Goal: Information Seeking & Learning: Learn about a topic

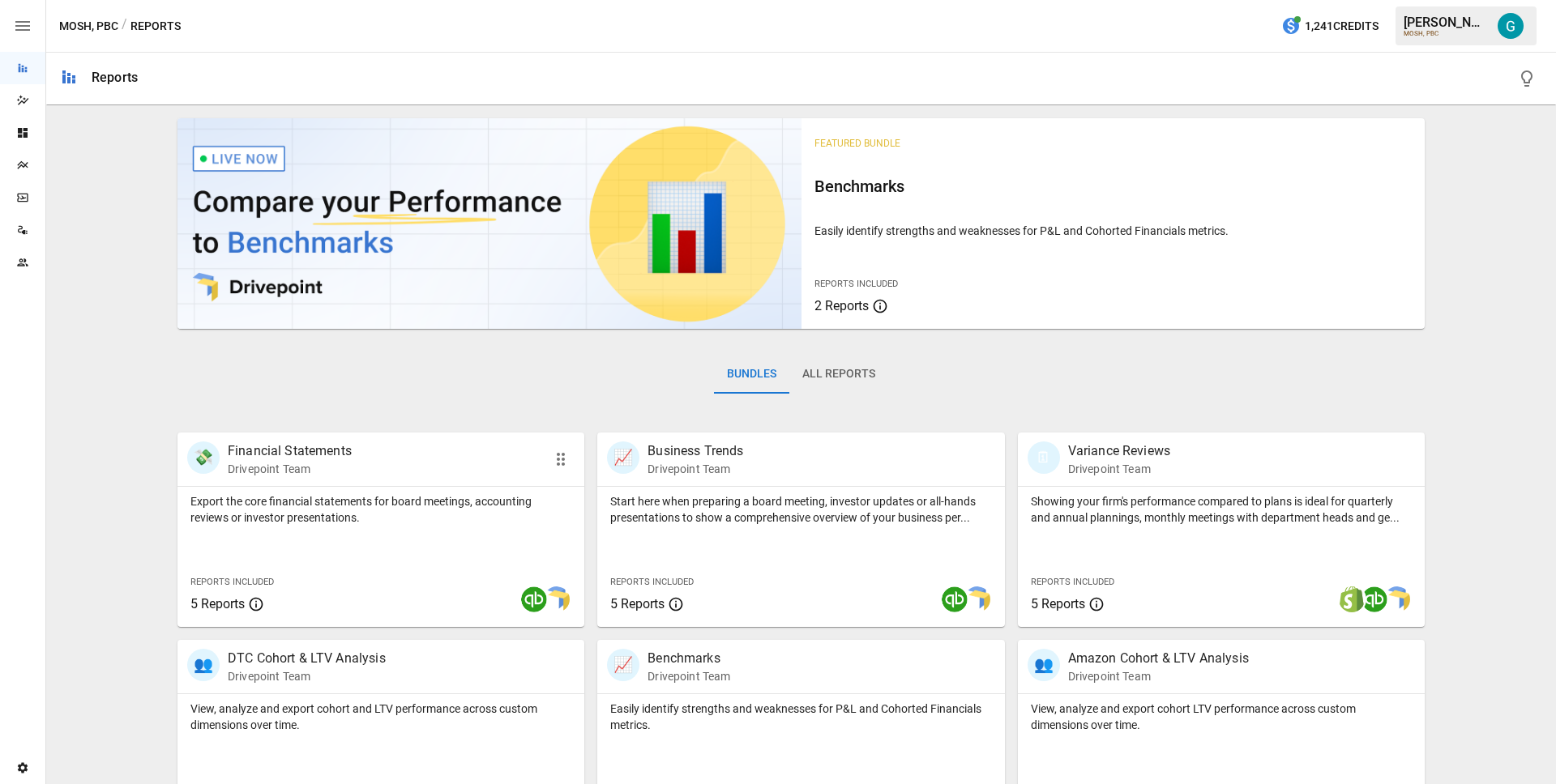
scroll to position [432, 0]
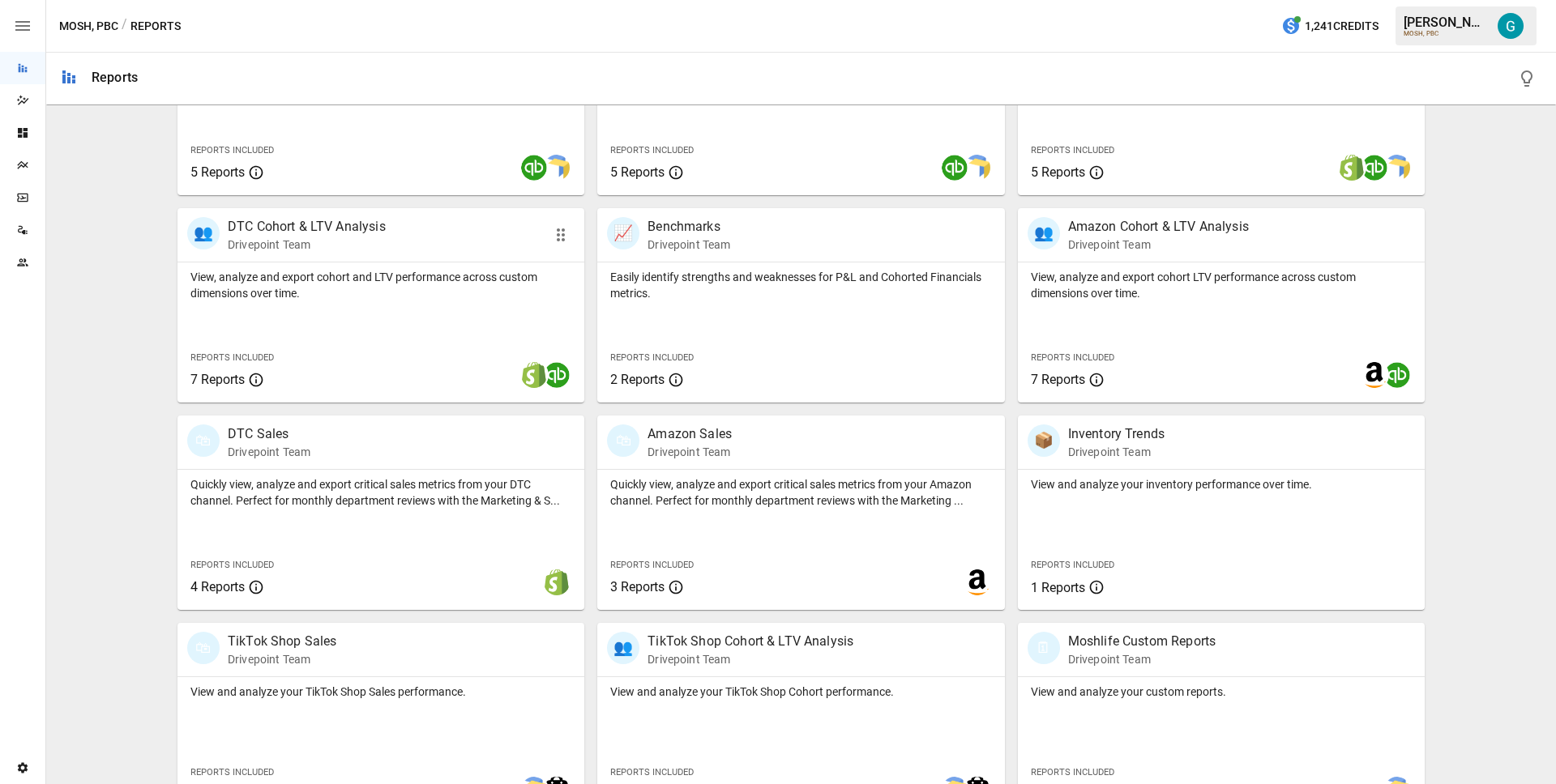
click at [354, 312] on div "View, analyze and export cohort and LTV performance across custom dimensions ov…" at bounding box center [381, 332] width 407 height 140
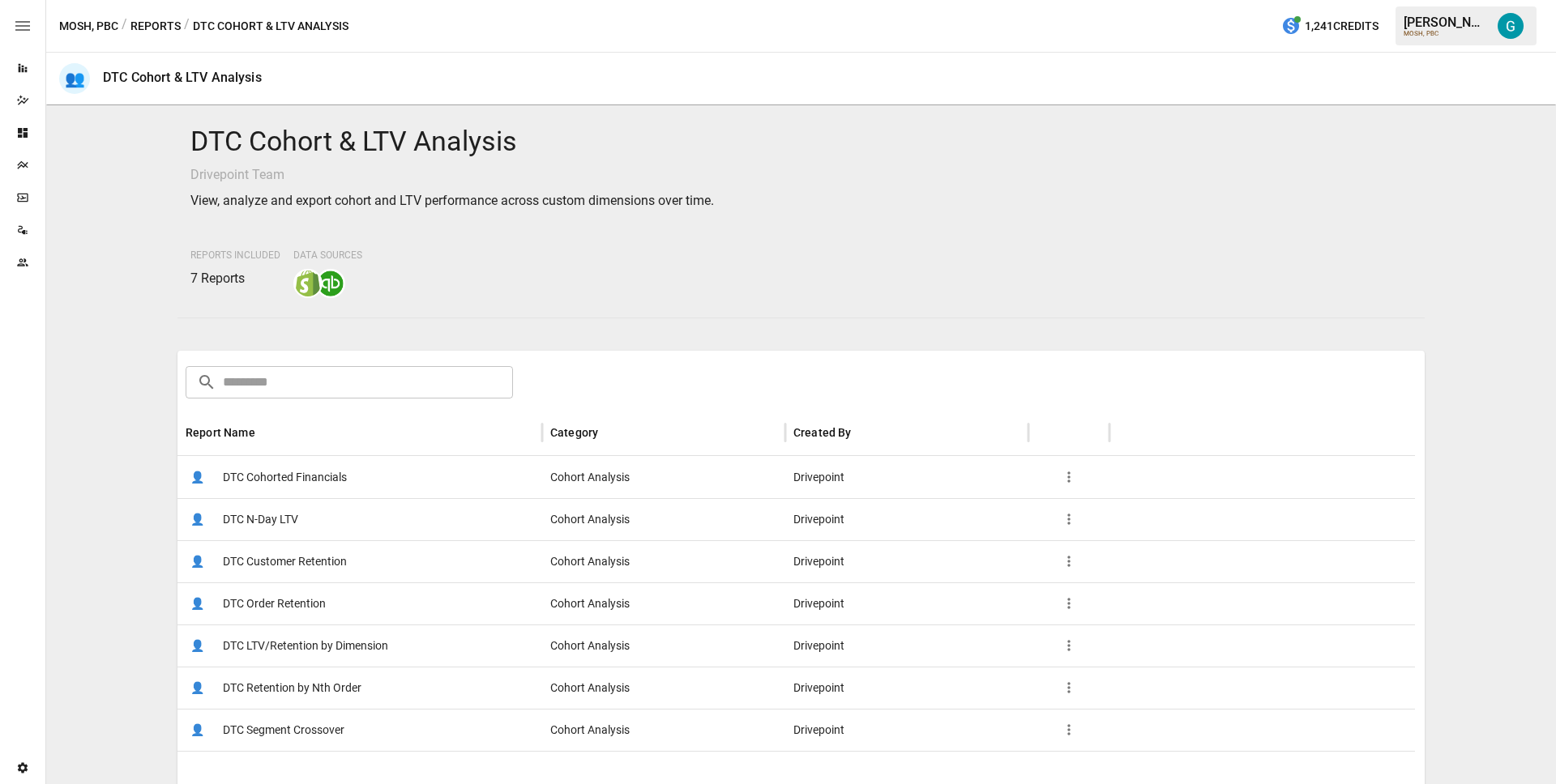
click at [342, 518] on div "👤 DTC N-Day LTV" at bounding box center [360, 519] width 365 height 42
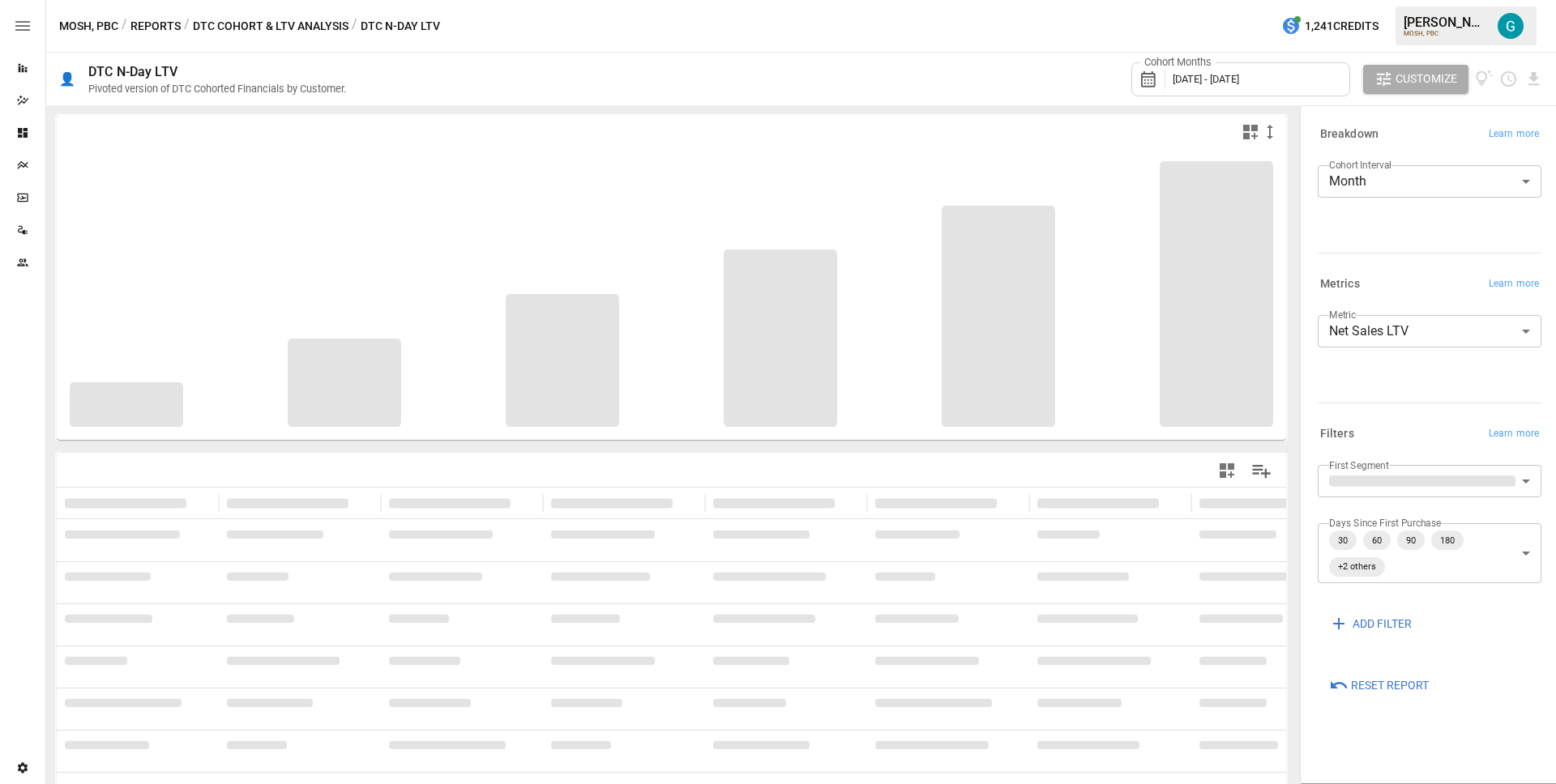
click at [1525, 0] on body "**********" at bounding box center [778, 0] width 1556 height 0
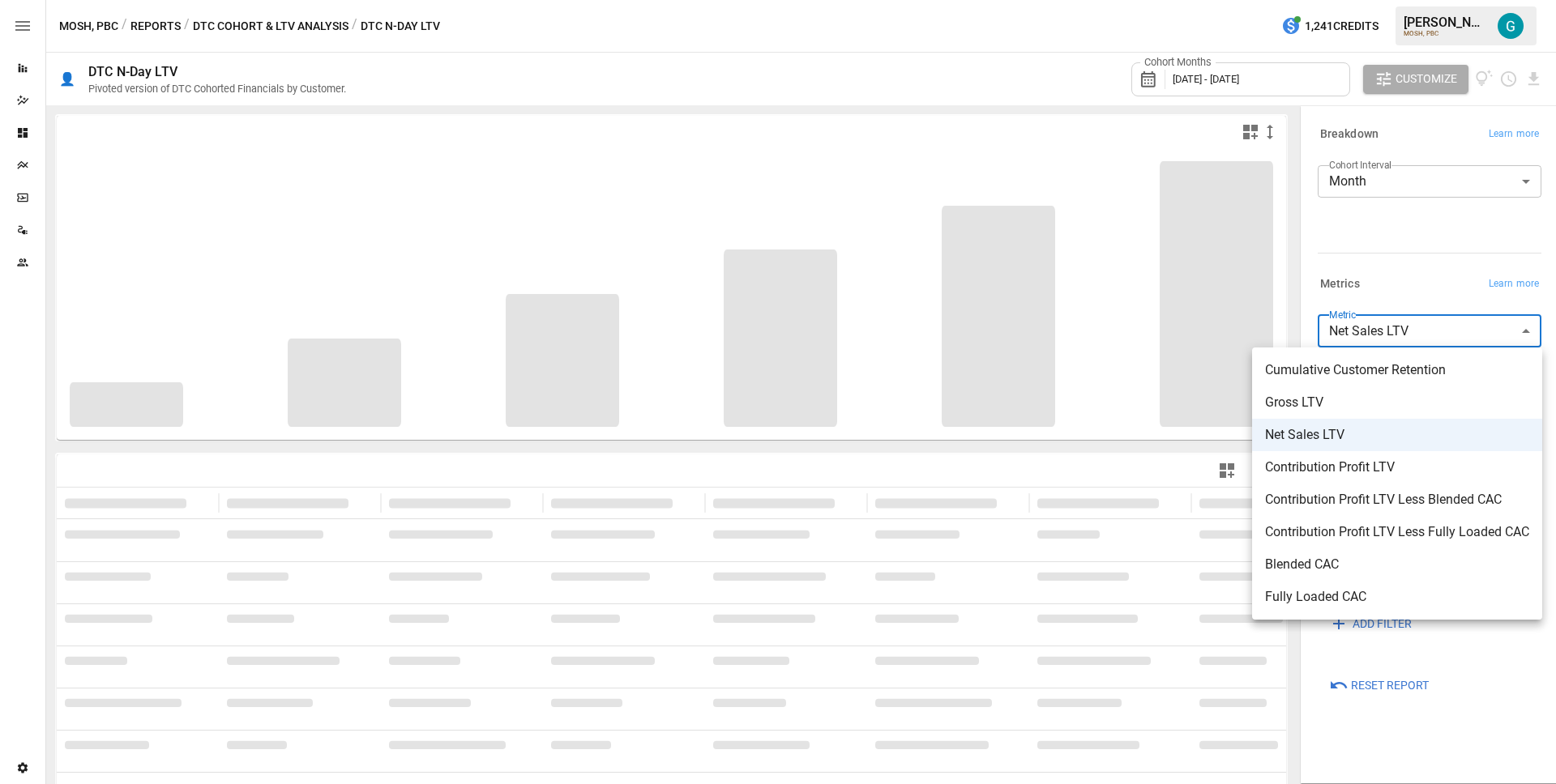
click at [1439, 261] on div at bounding box center [778, 392] width 1556 height 784
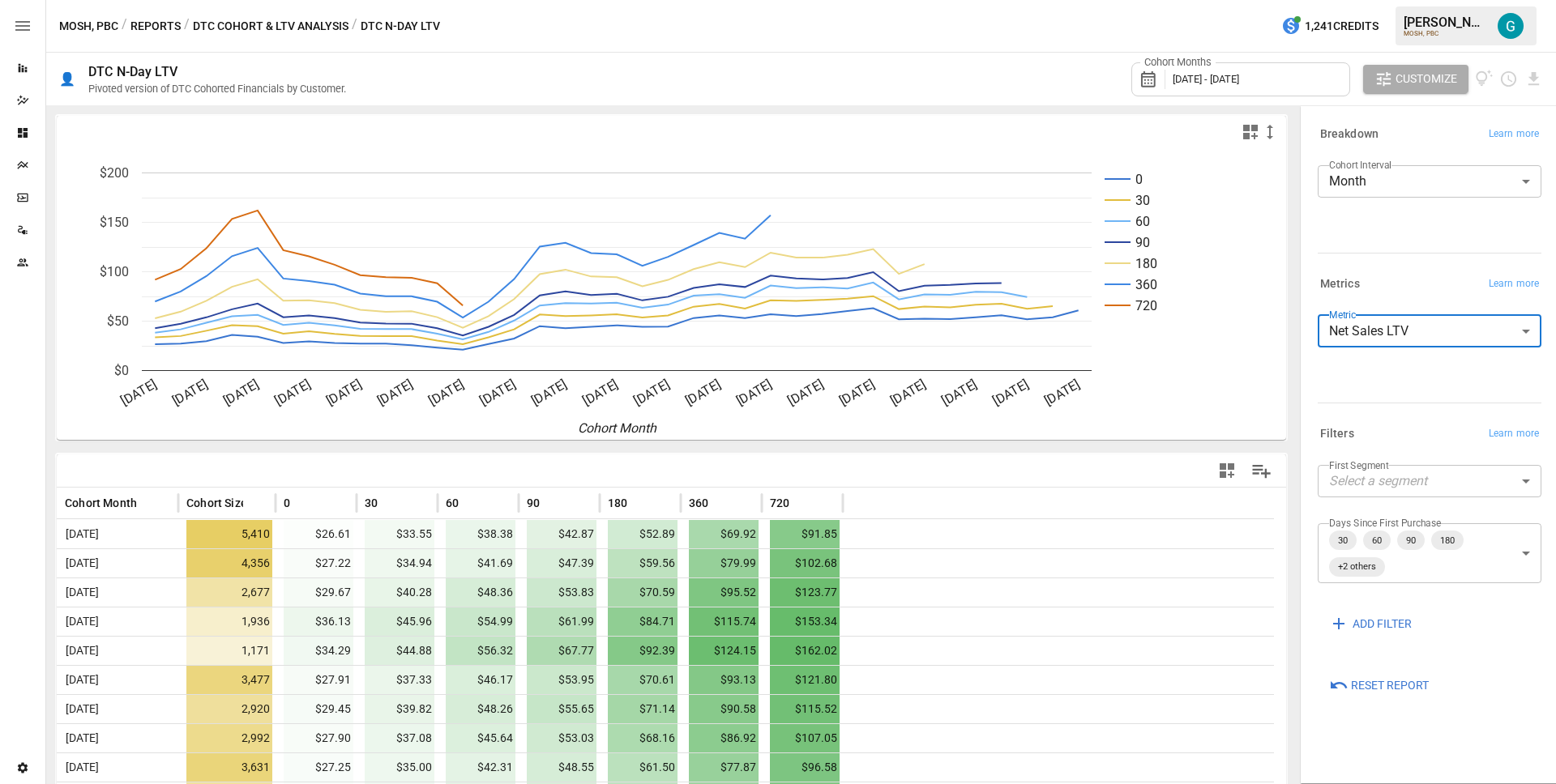
click at [233, 34] on button "DTC Cohort & LTV Analysis" at bounding box center [270, 27] width 156 height 20
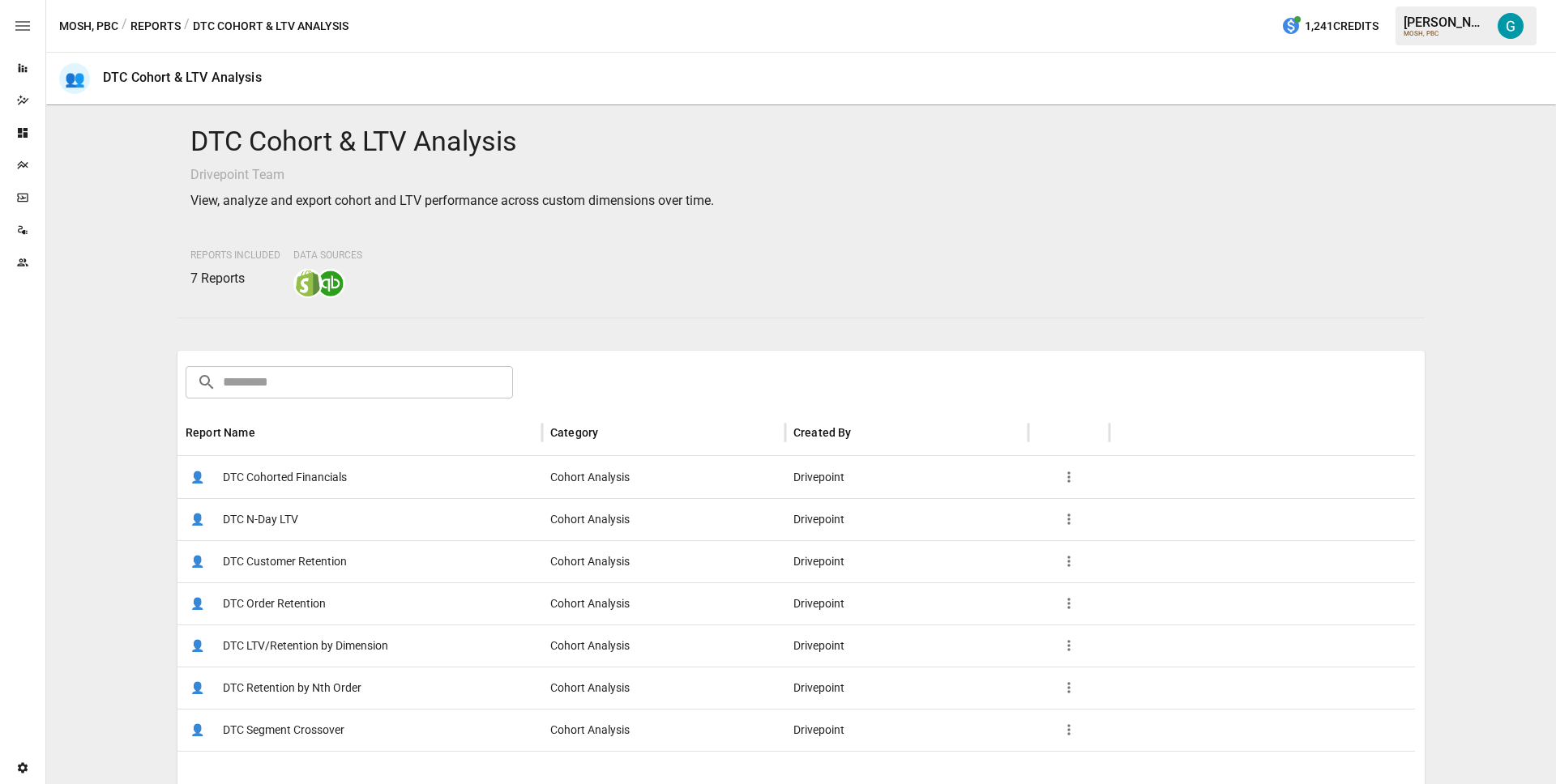
click at [308, 674] on span "DTC Retention by Nth Order" at bounding box center [292, 687] width 139 height 41
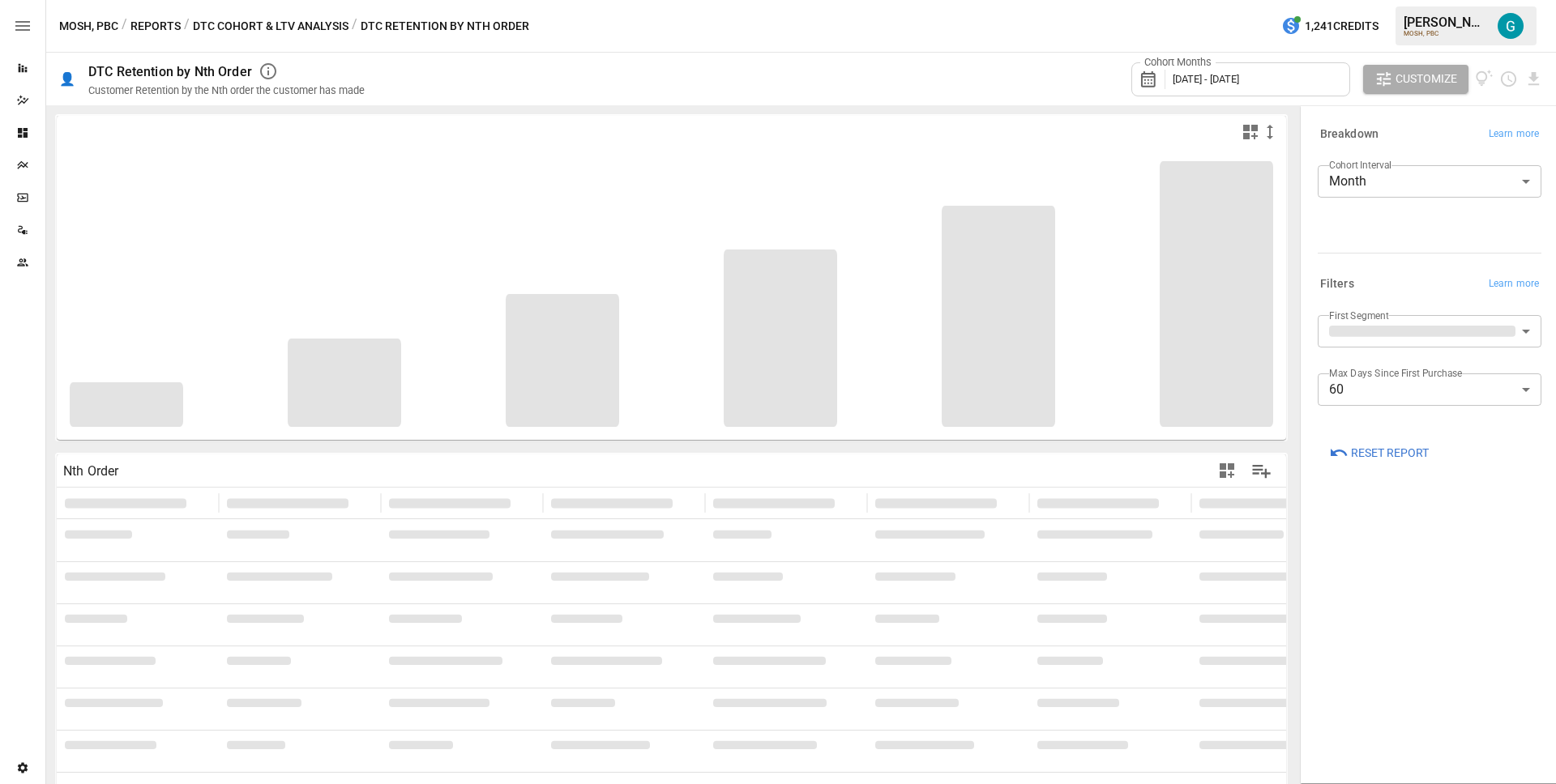
click at [798, 77] on div "Cohort Months [DATE] - [DATE] Customize" at bounding box center [963, 78] width 1159 height 52
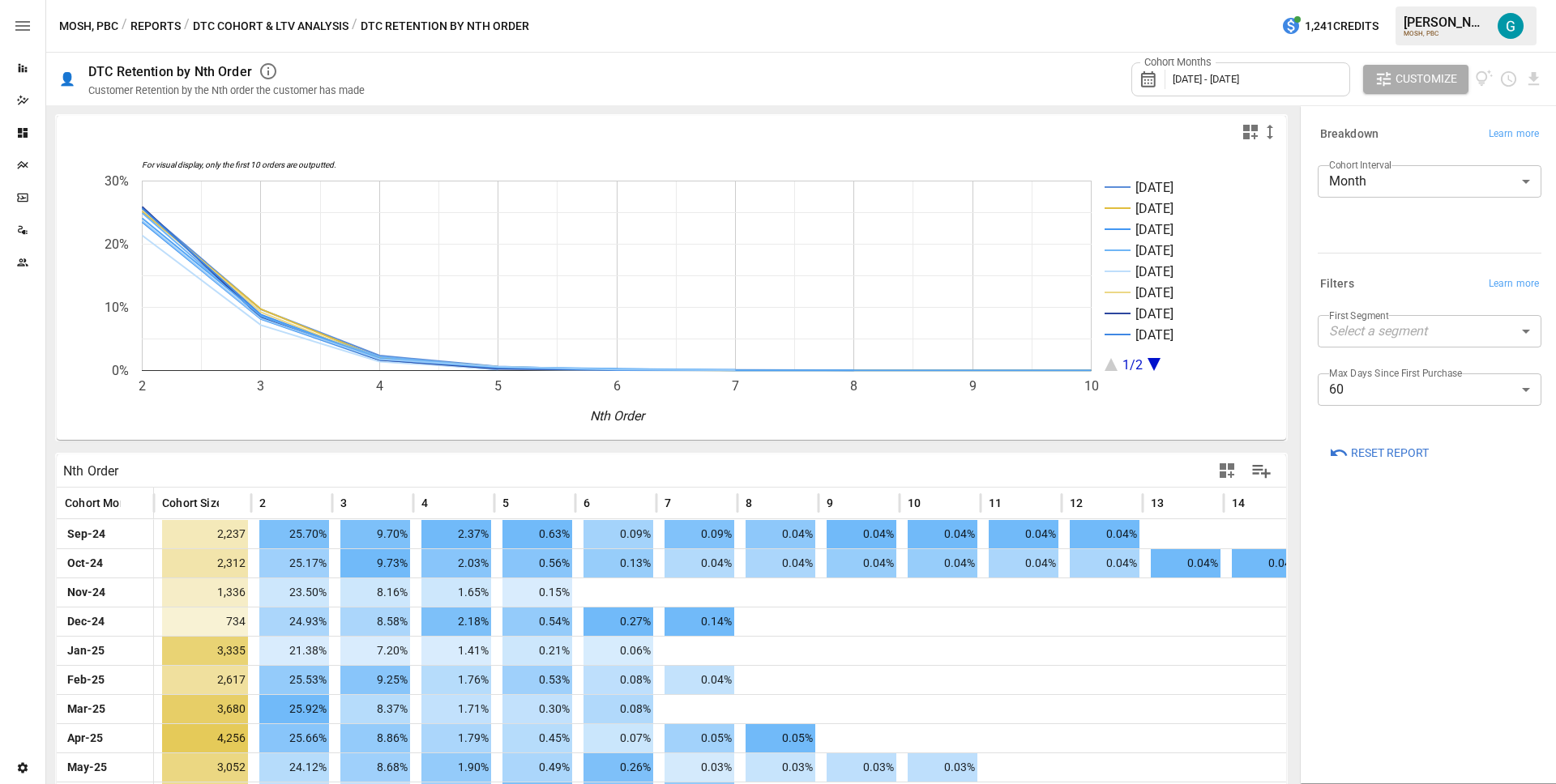
click at [752, 102] on div "Cohort Months [DATE] - [DATE] Customize" at bounding box center [963, 78] width 1159 height 52
click at [286, 21] on button "DTC Cohort & LTV Analysis" at bounding box center [270, 27] width 156 height 20
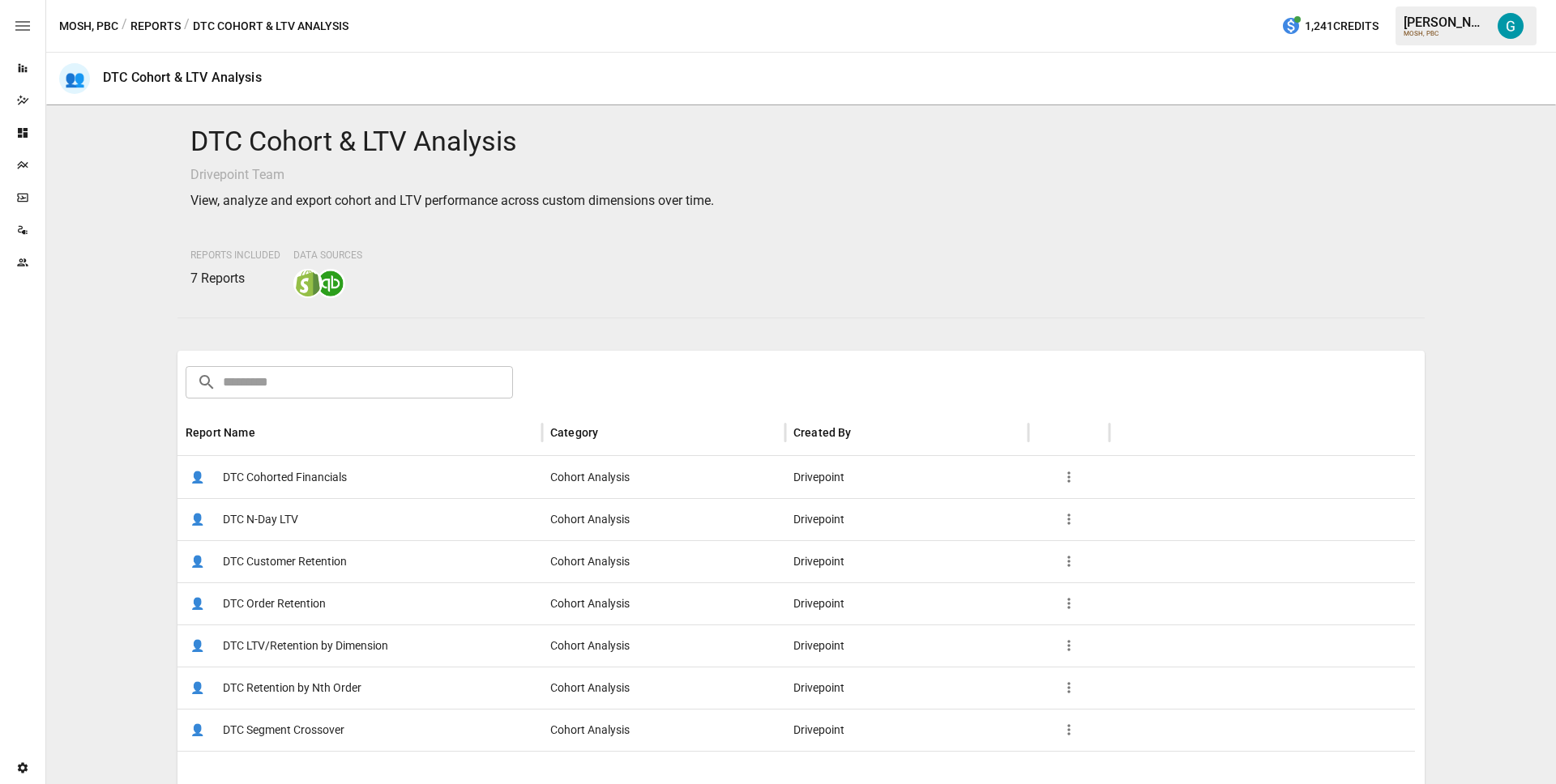
click at [294, 521] on span "DTC N-Day LTV" at bounding box center [261, 519] width 75 height 41
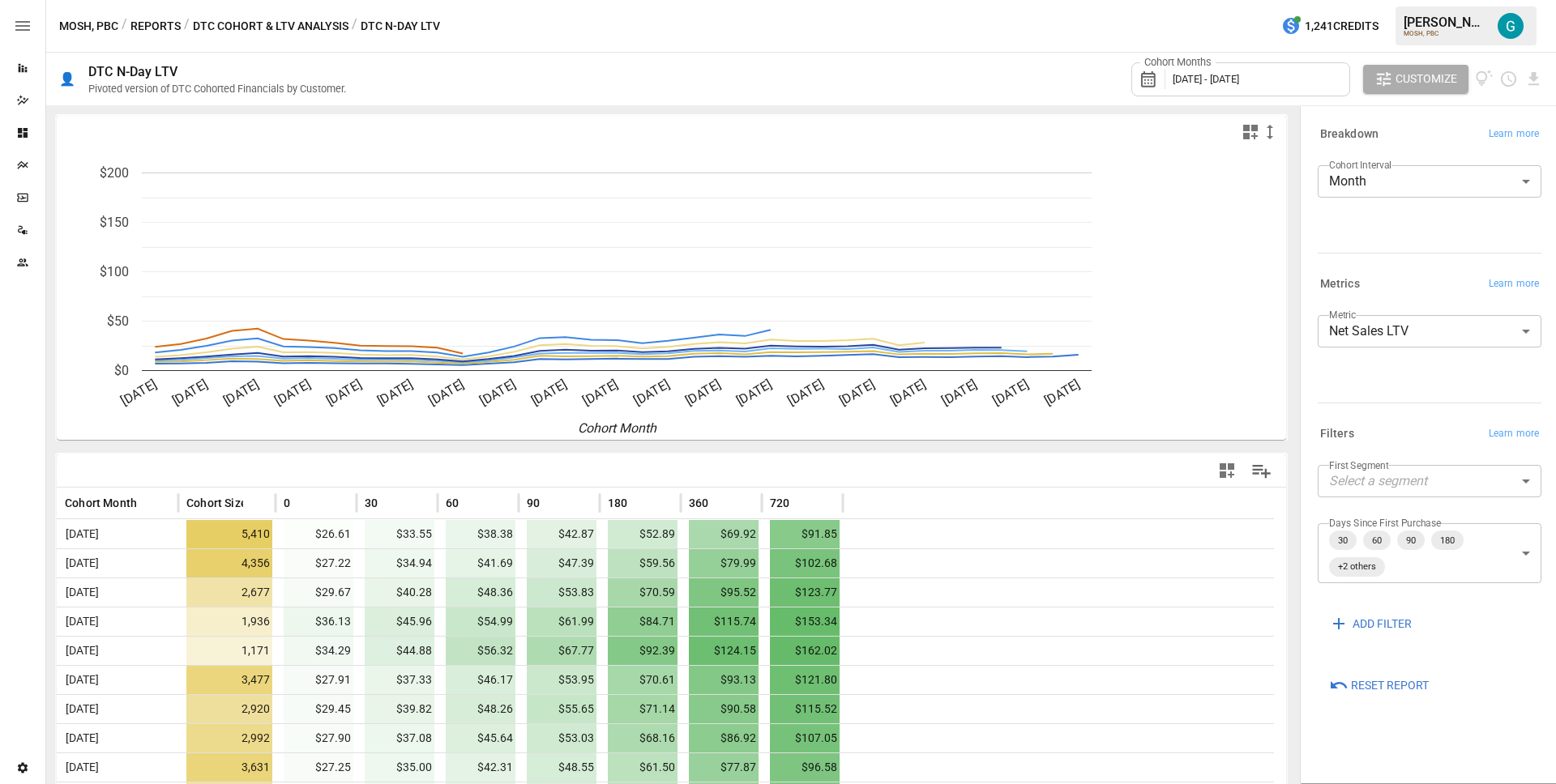
click at [1387, 0] on body "Reports Dazzler Studio Dashboards Plans SmartModel ™ Data Sources Team Settings…" at bounding box center [778, 0] width 1556 height 0
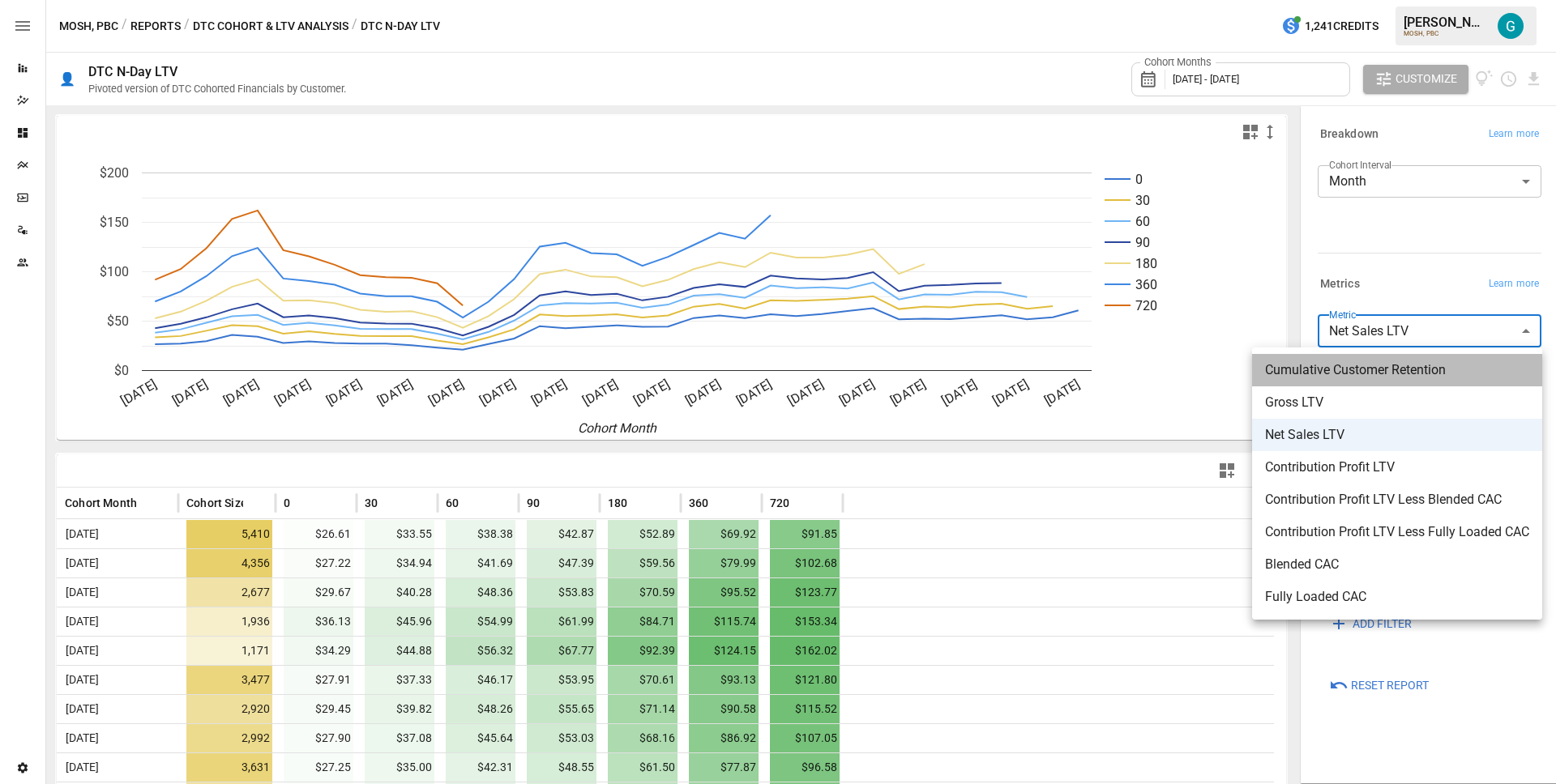
click at [1377, 379] on span "Cumulative Customer Retention" at bounding box center [1397, 370] width 264 height 19
type input "**********"
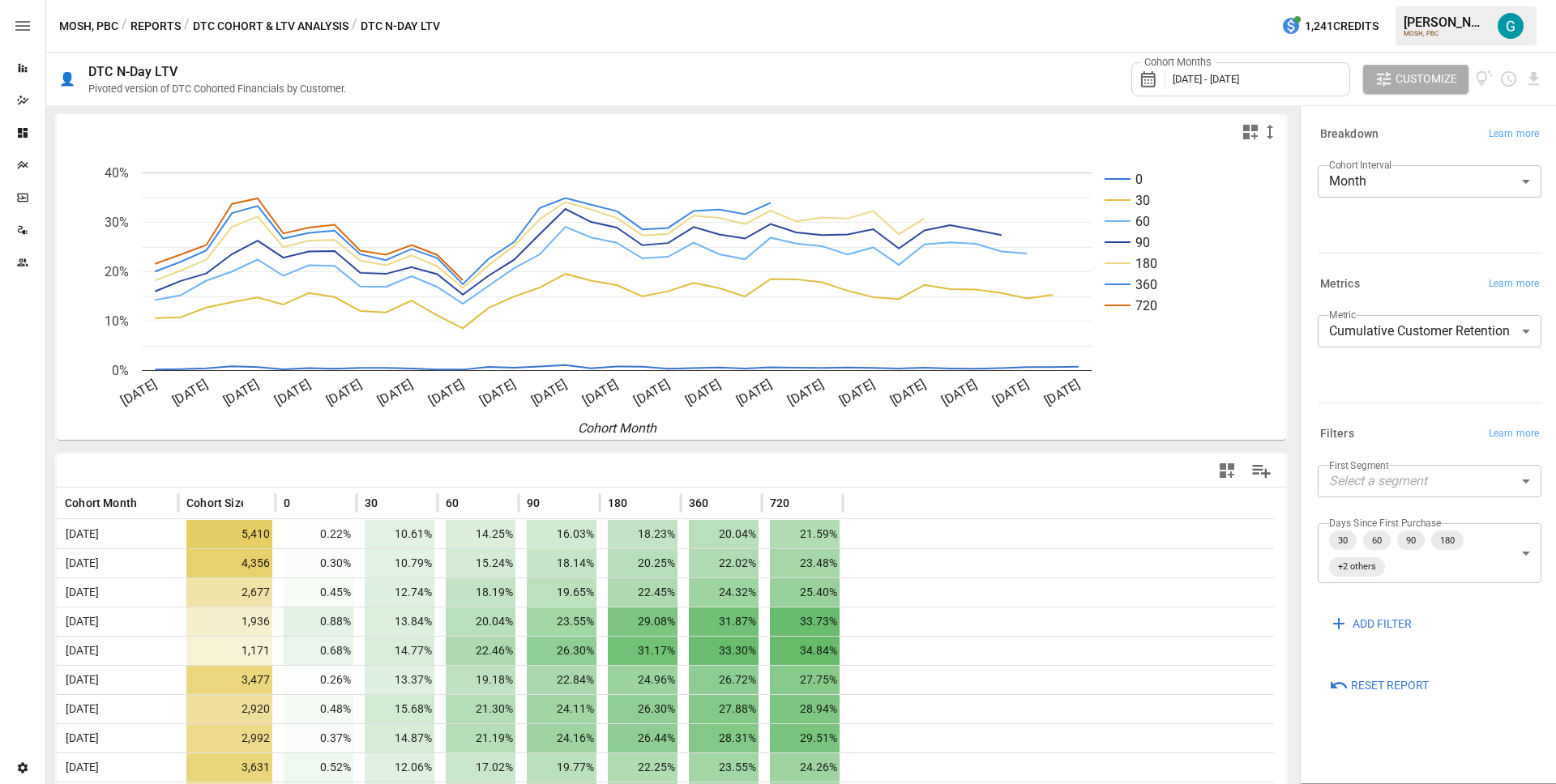
click at [258, 27] on button "DTC Cohort & LTV Analysis" at bounding box center [270, 27] width 156 height 20
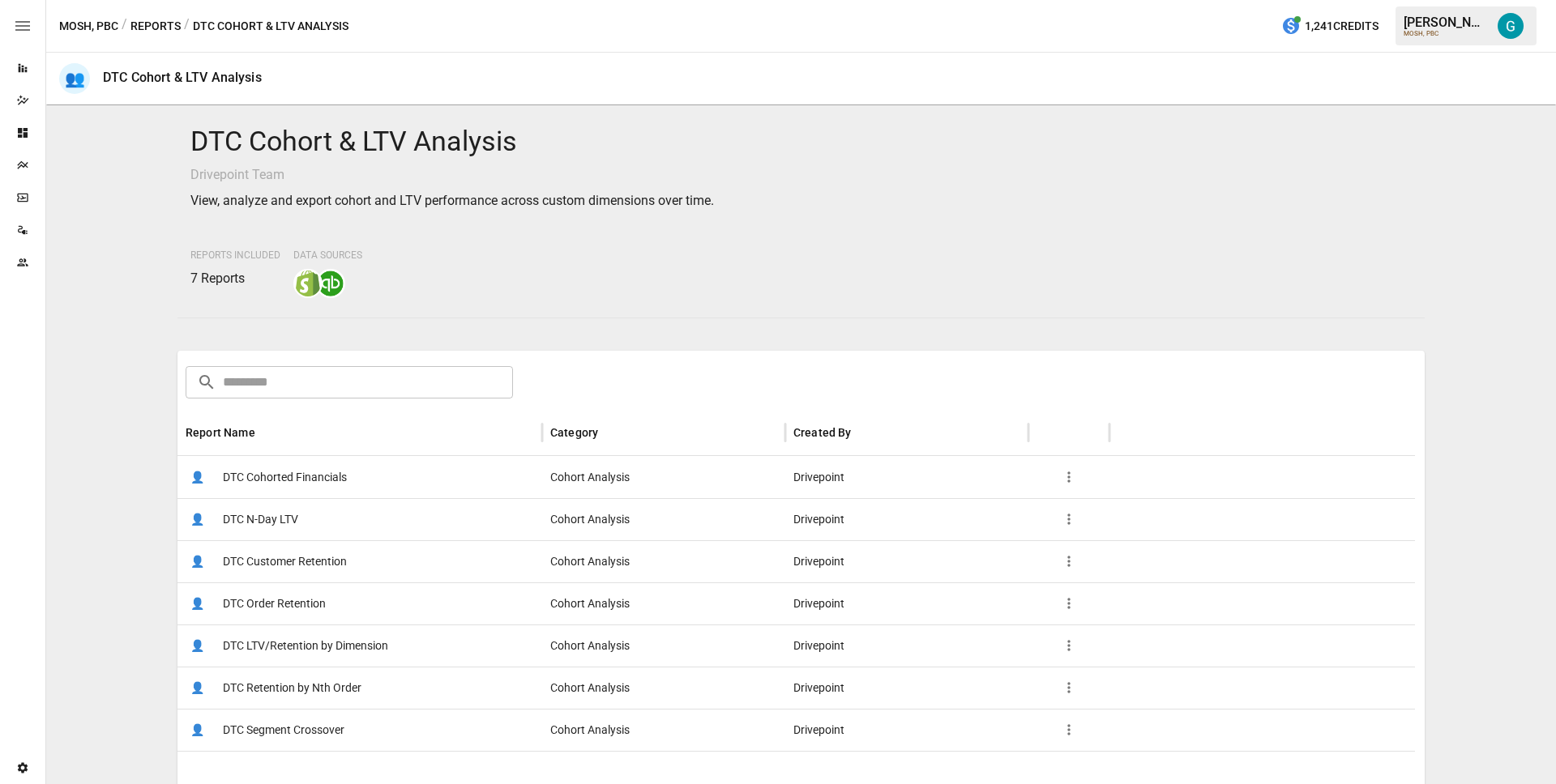
click at [326, 691] on span "DTC Retention by Nth Order" at bounding box center [292, 687] width 139 height 41
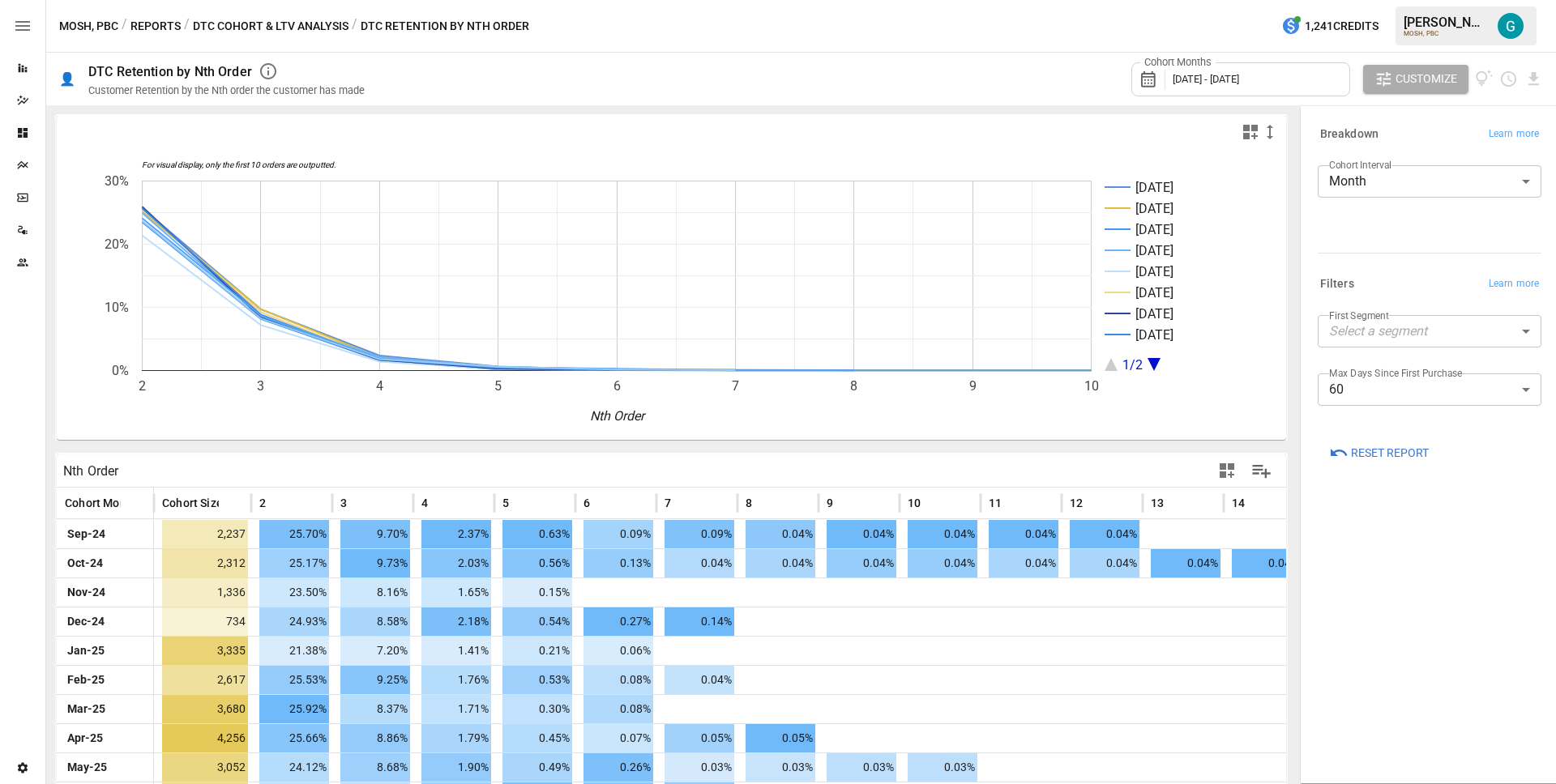
click at [264, 27] on button "DTC Cohort & LTV Analysis" at bounding box center [270, 27] width 156 height 20
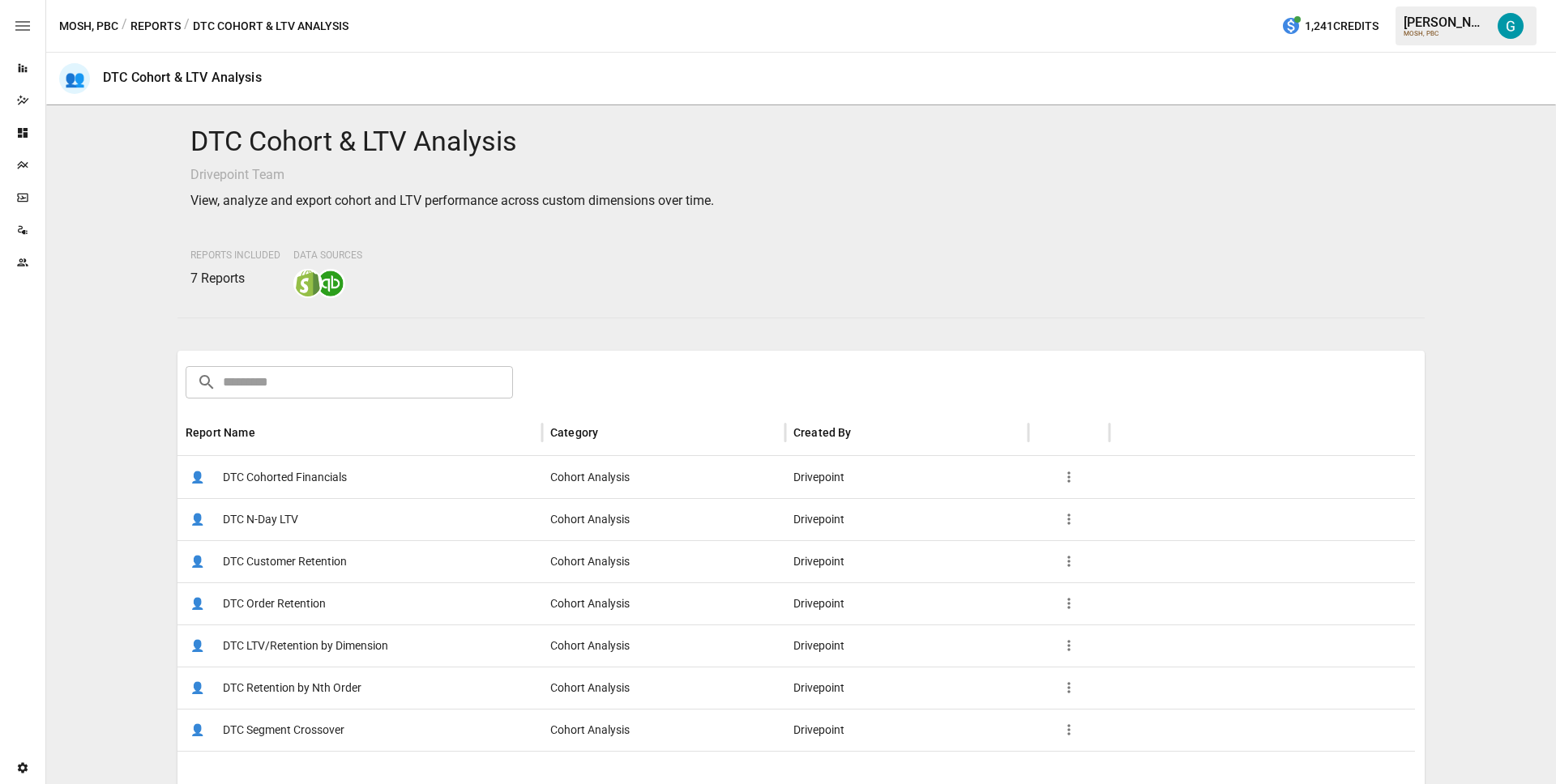
click at [149, 31] on button "Reports" at bounding box center [156, 27] width 51 height 20
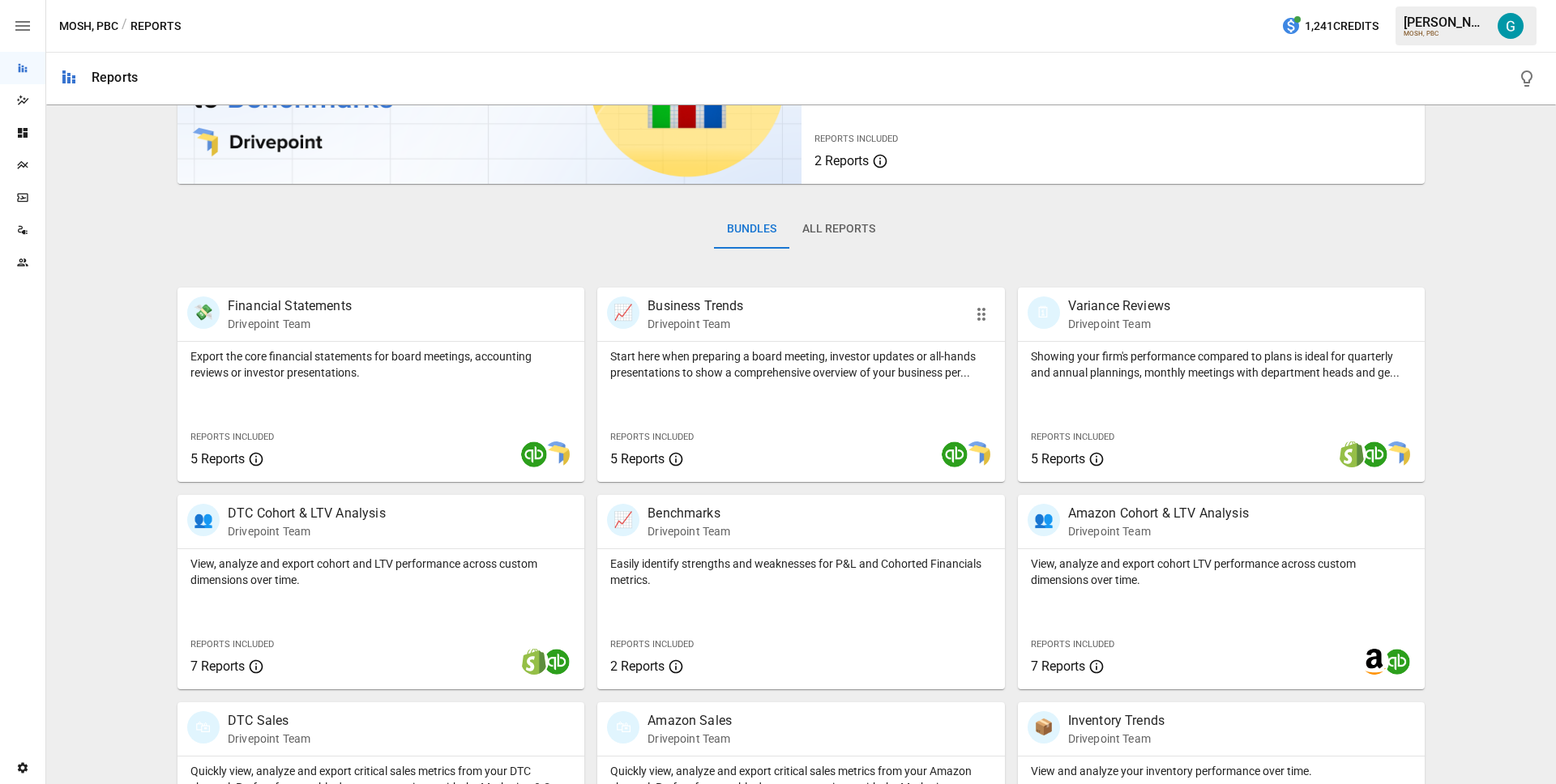
scroll to position [150, 0]
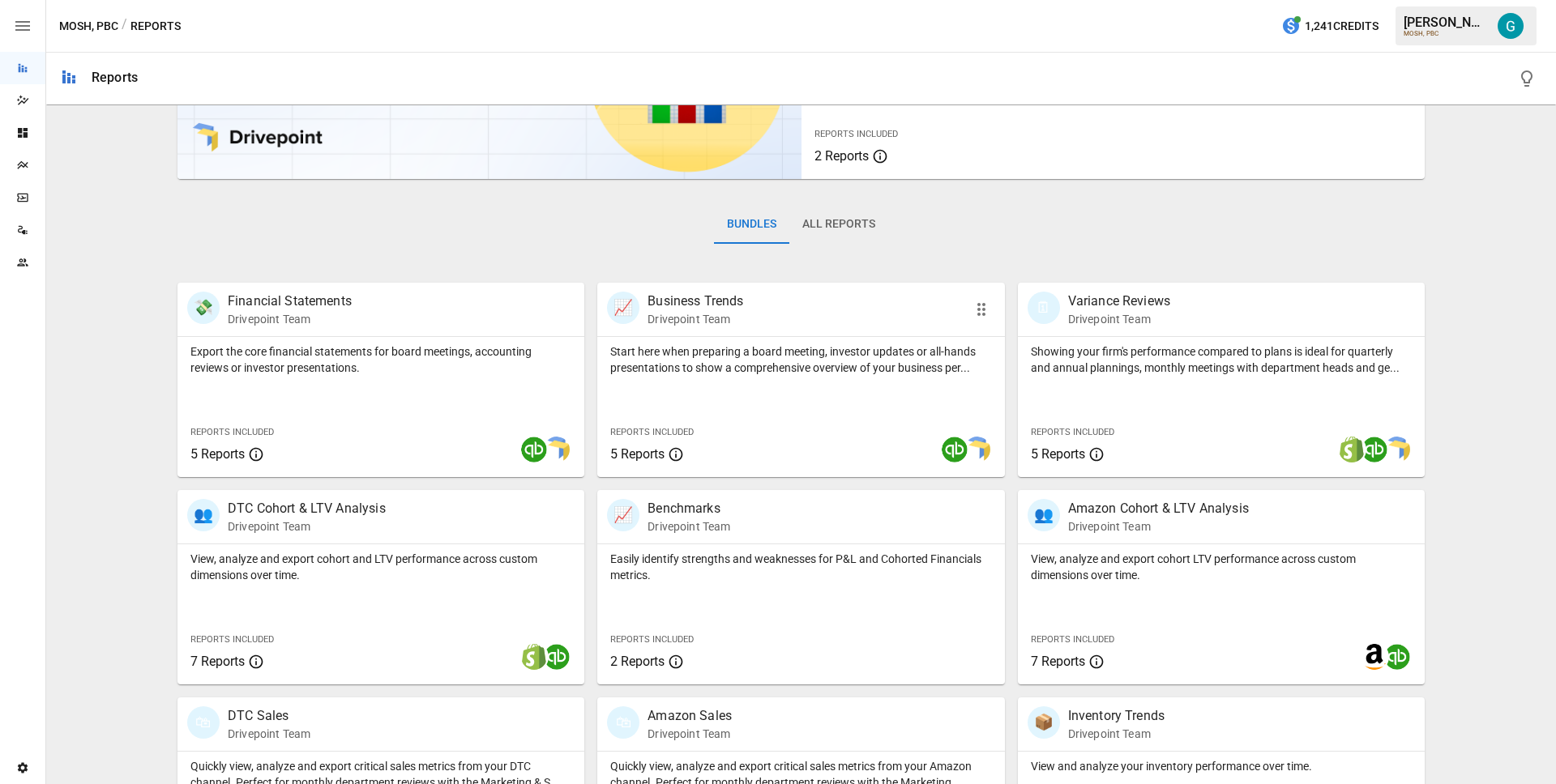
click at [720, 374] on p "Start here when preparing a board meeting, investor updates or all-hands presen…" at bounding box center [801, 359] width 381 height 32
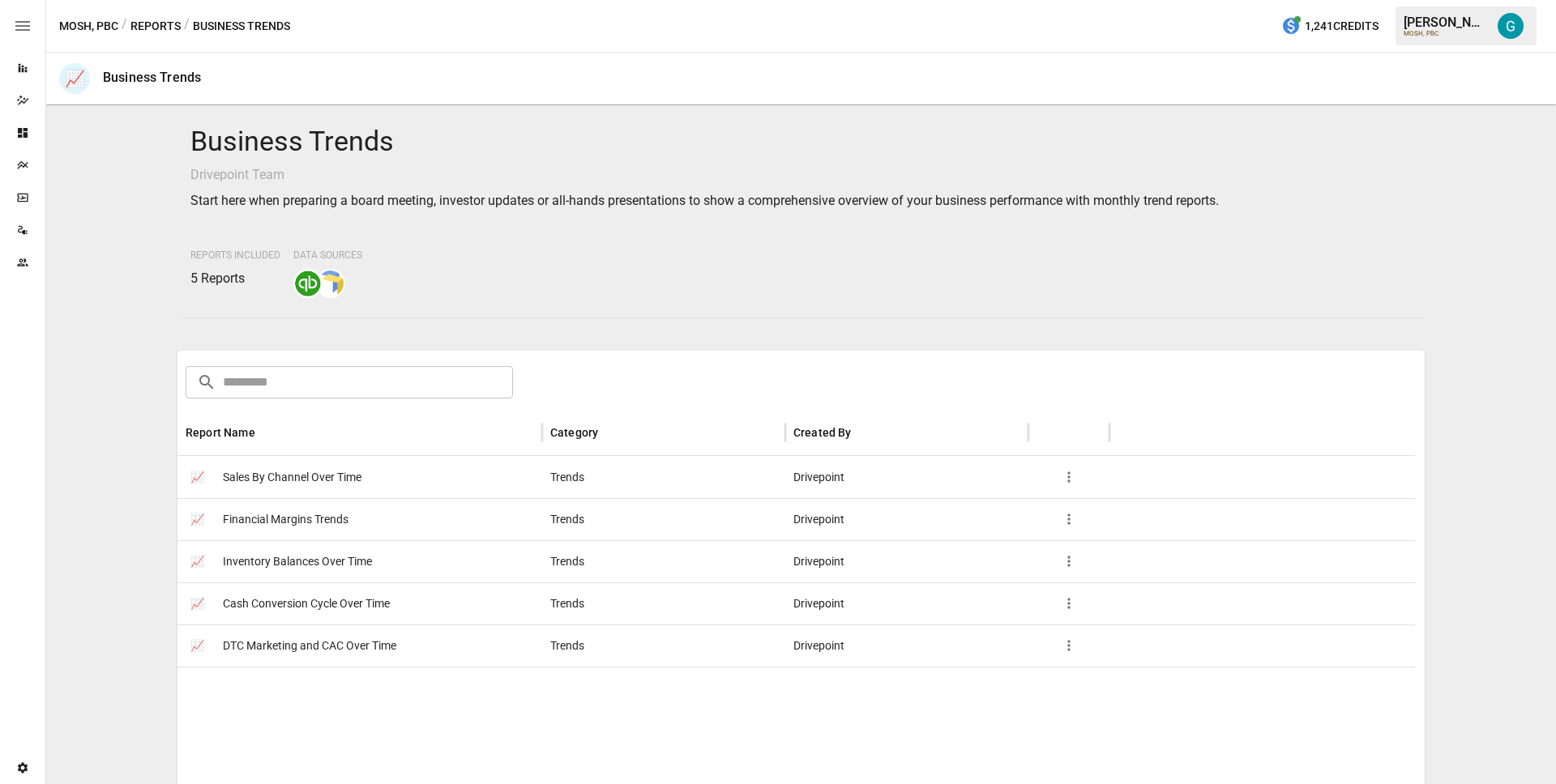
click at [163, 30] on button "Reports" at bounding box center [156, 27] width 51 height 20
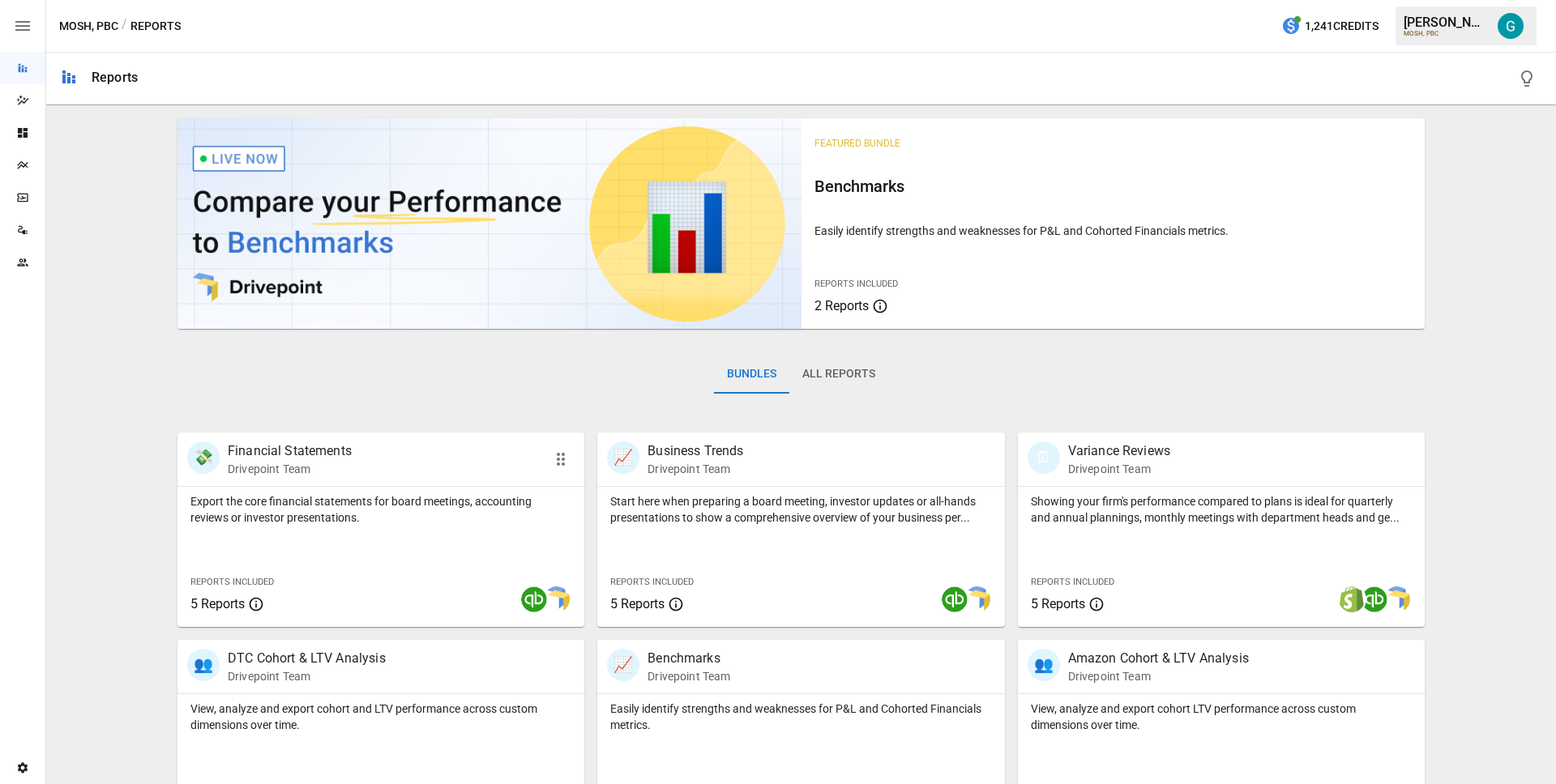
click at [343, 442] on p "Financial Statements" at bounding box center [289, 451] width 124 height 19
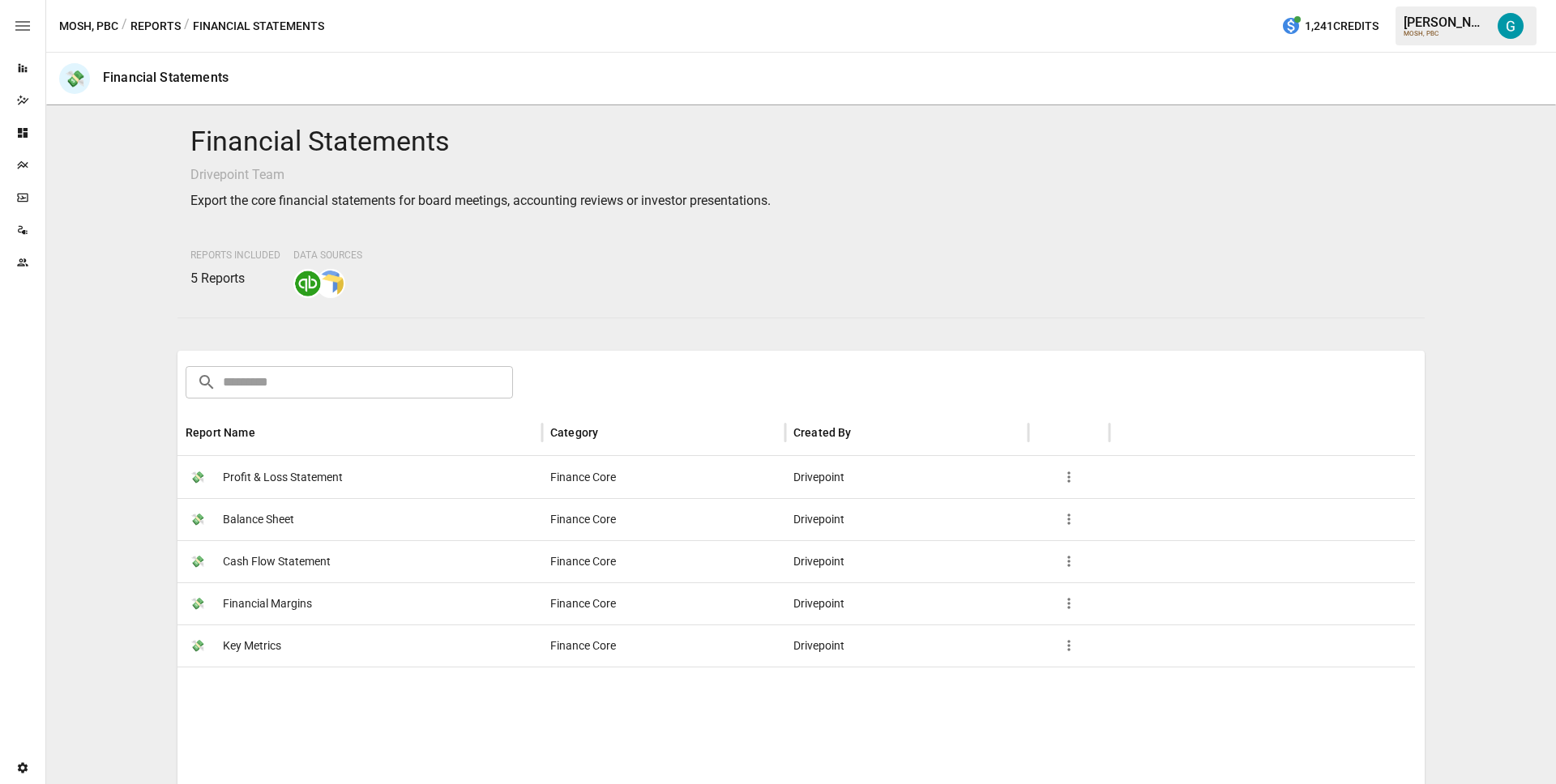
click at [319, 601] on div "💸 Financial Margins" at bounding box center [360, 604] width 365 height 42
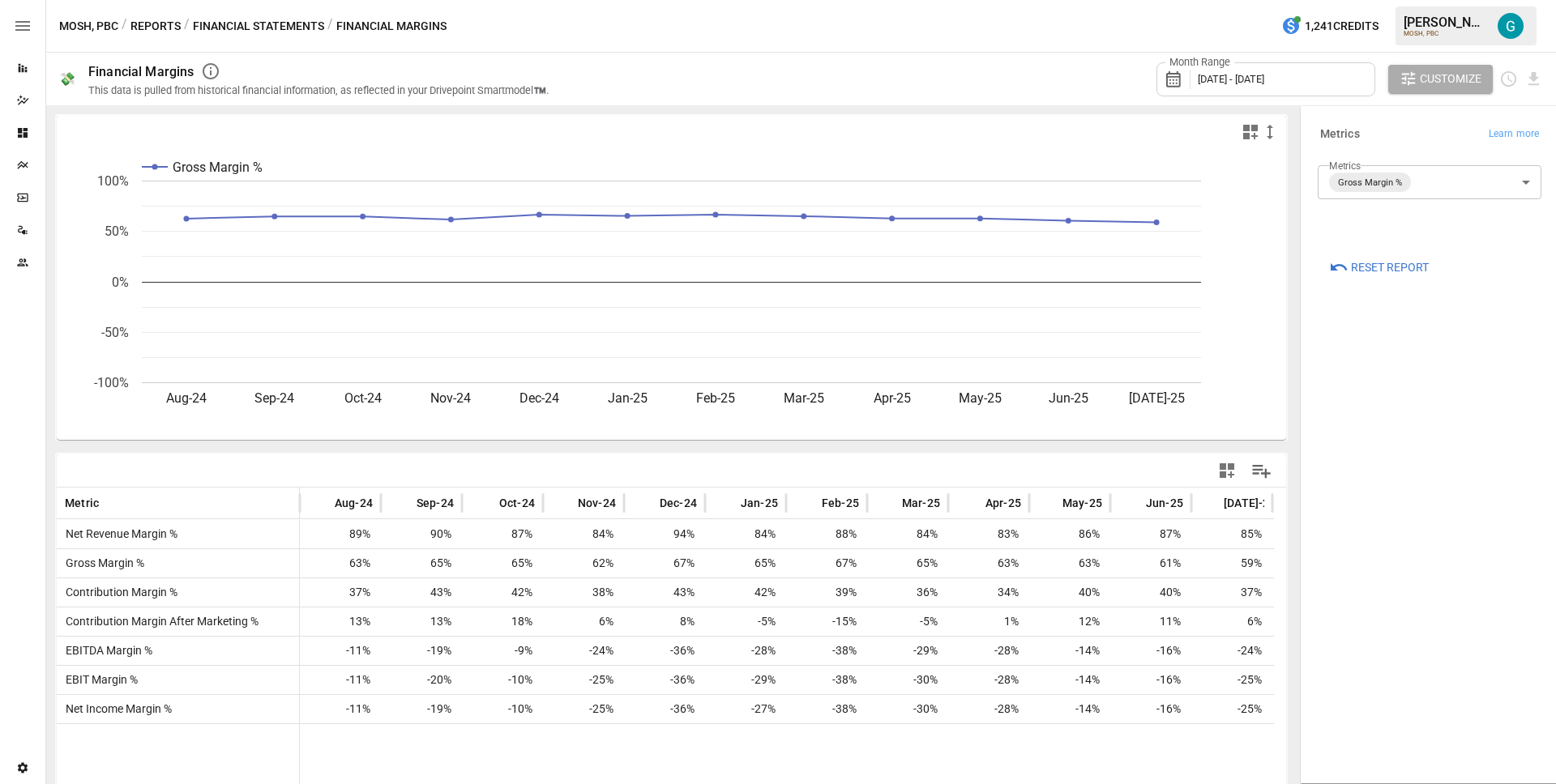
click at [261, 17] on button "Financial Statements" at bounding box center [258, 27] width 132 height 20
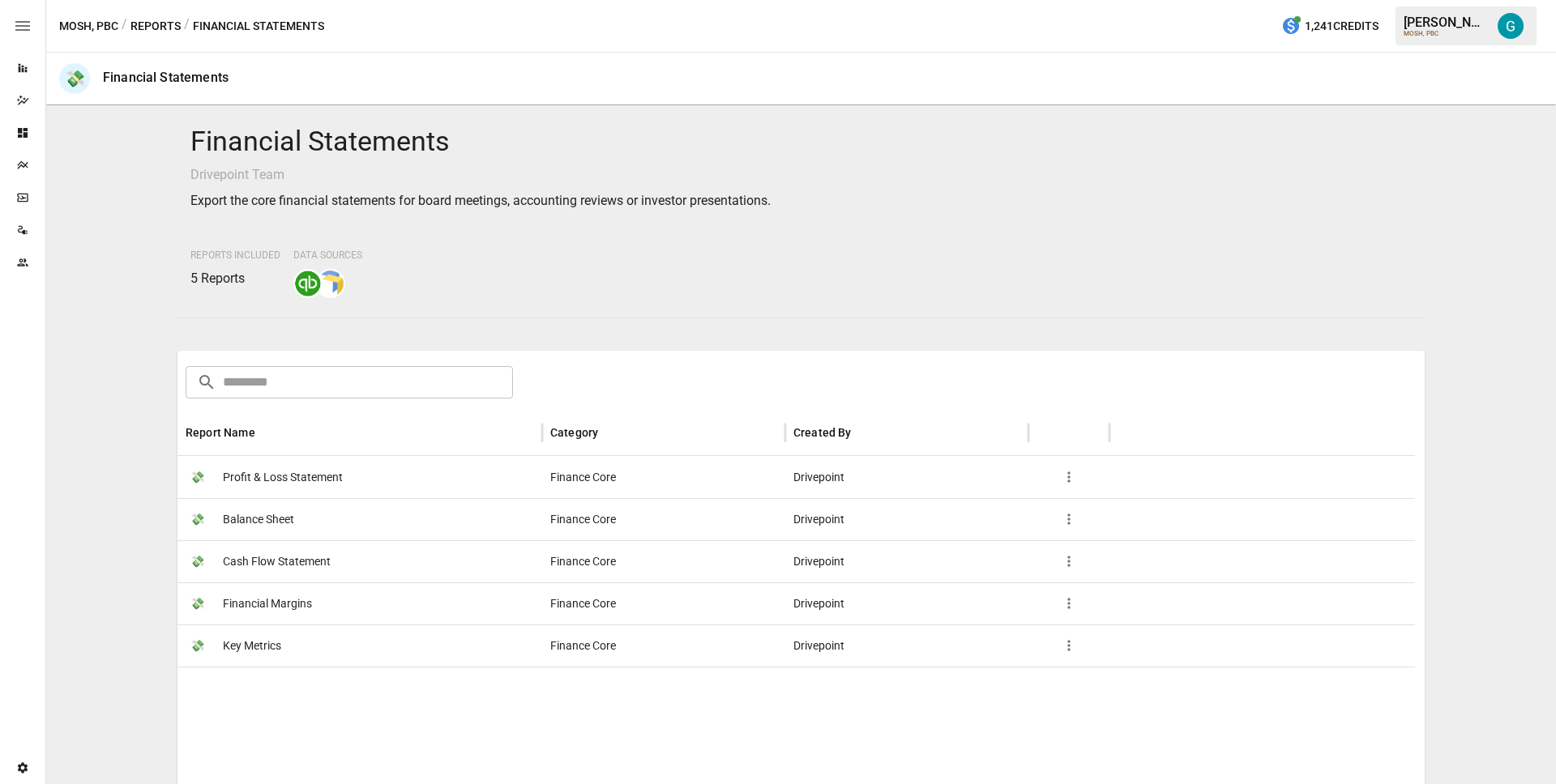
click at [168, 22] on button "Reports" at bounding box center [156, 27] width 51 height 20
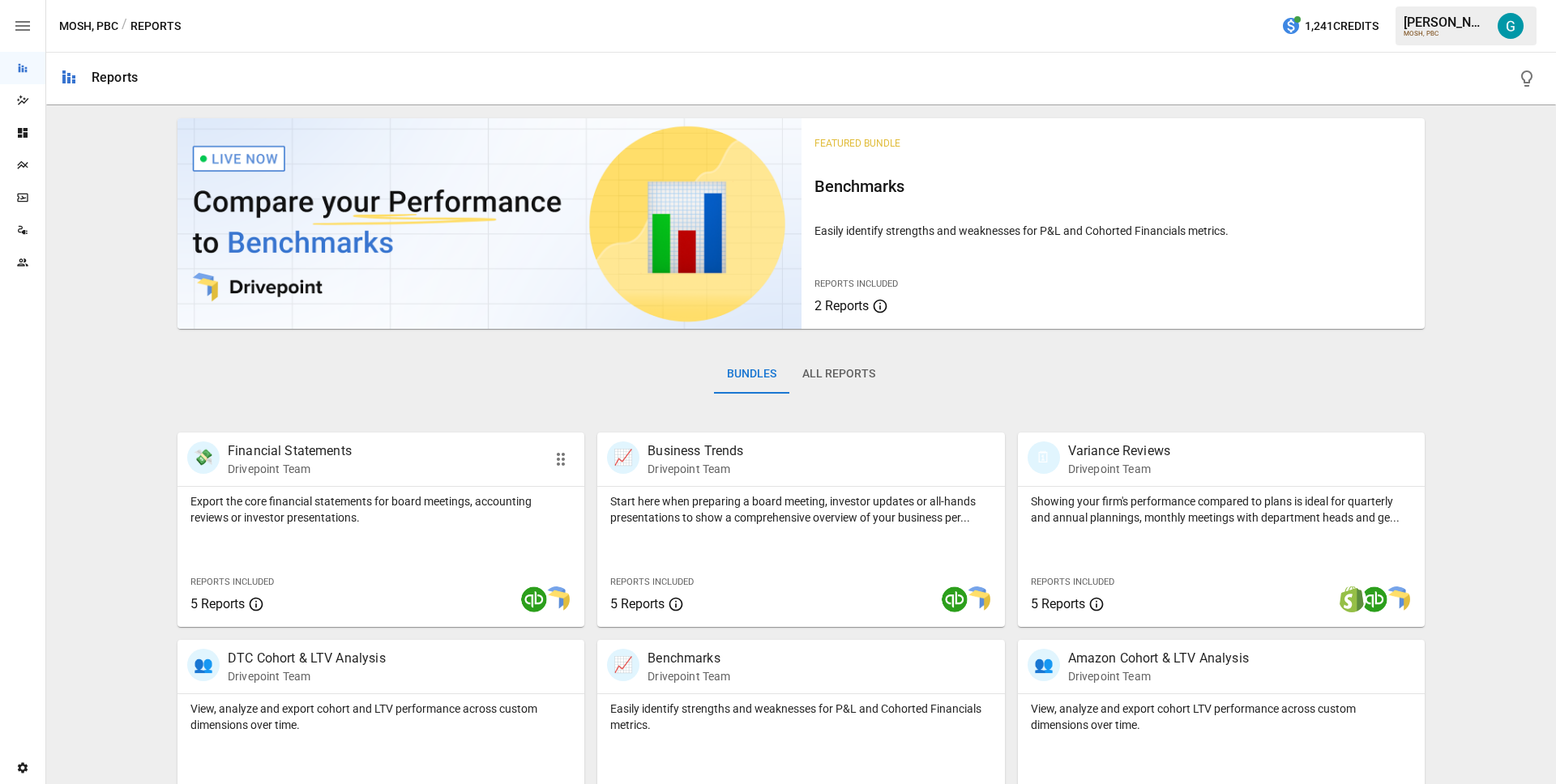
scroll to position [163, 0]
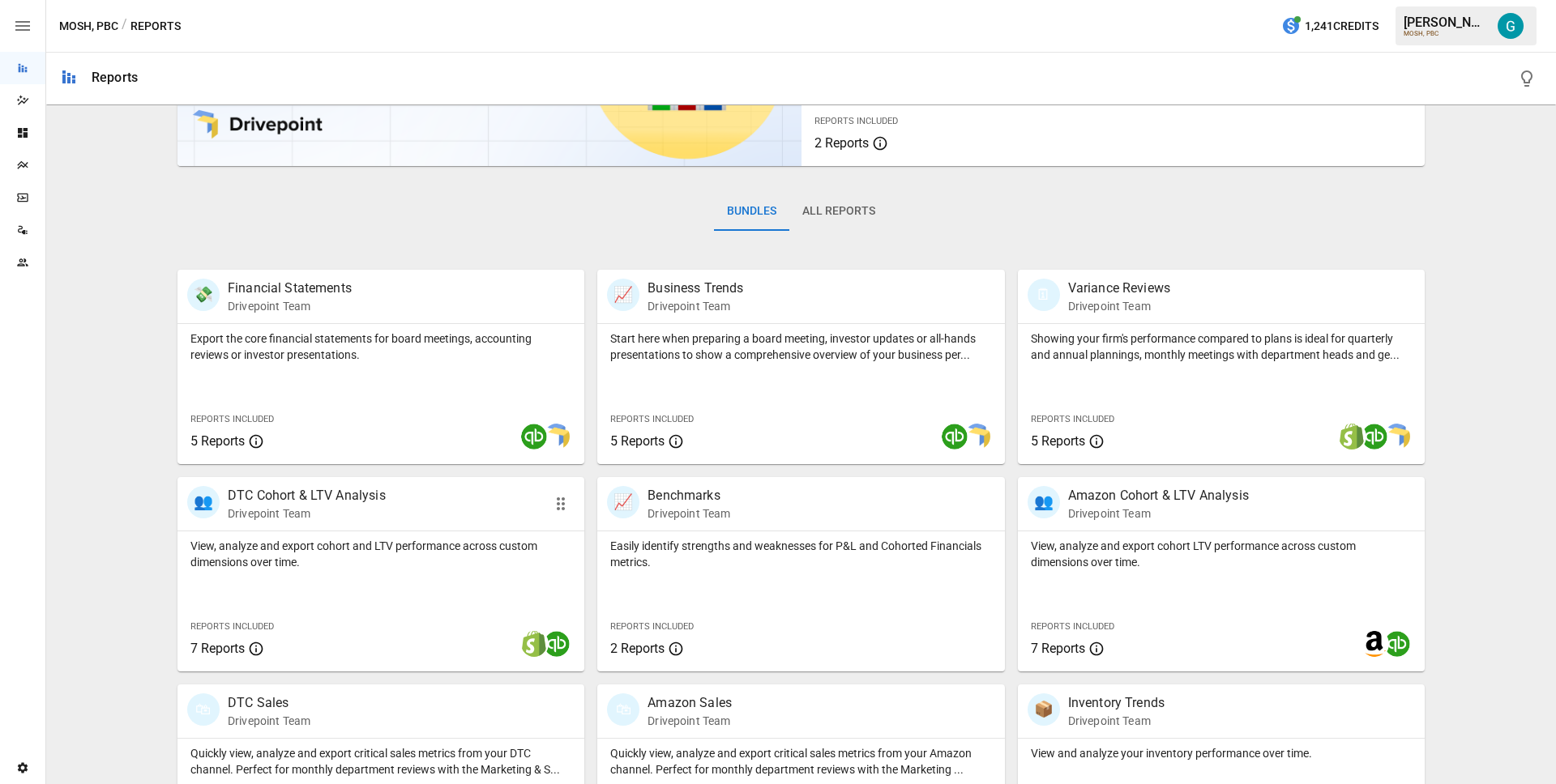
click at [387, 559] on p "View, analyze and export cohort and LTV performance across custom dimensions ov…" at bounding box center [381, 553] width 381 height 32
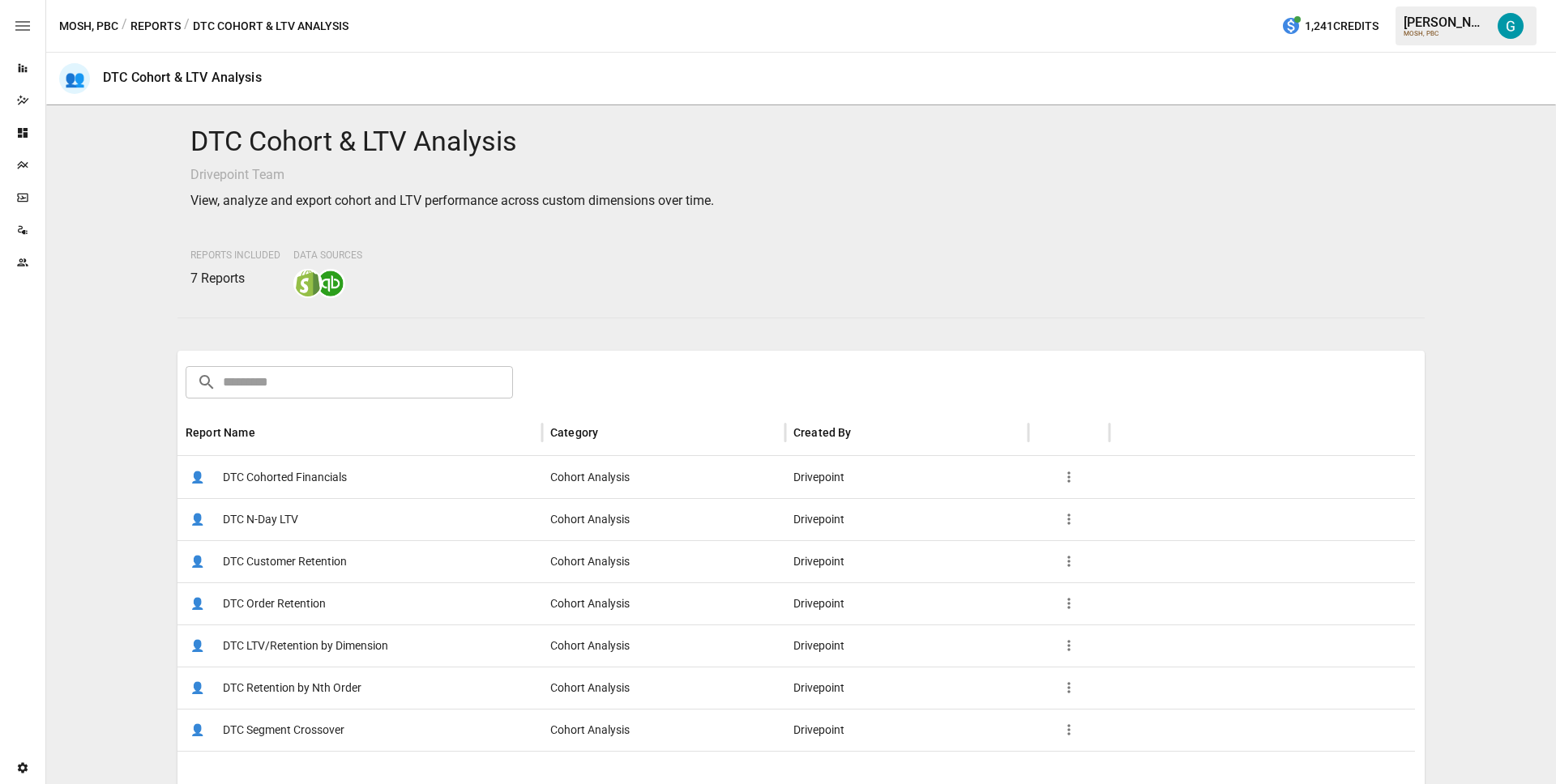
click at [327, 476] on span "DTC Cohorted Financials" at bounding box center [284, 477] width 124 height 41
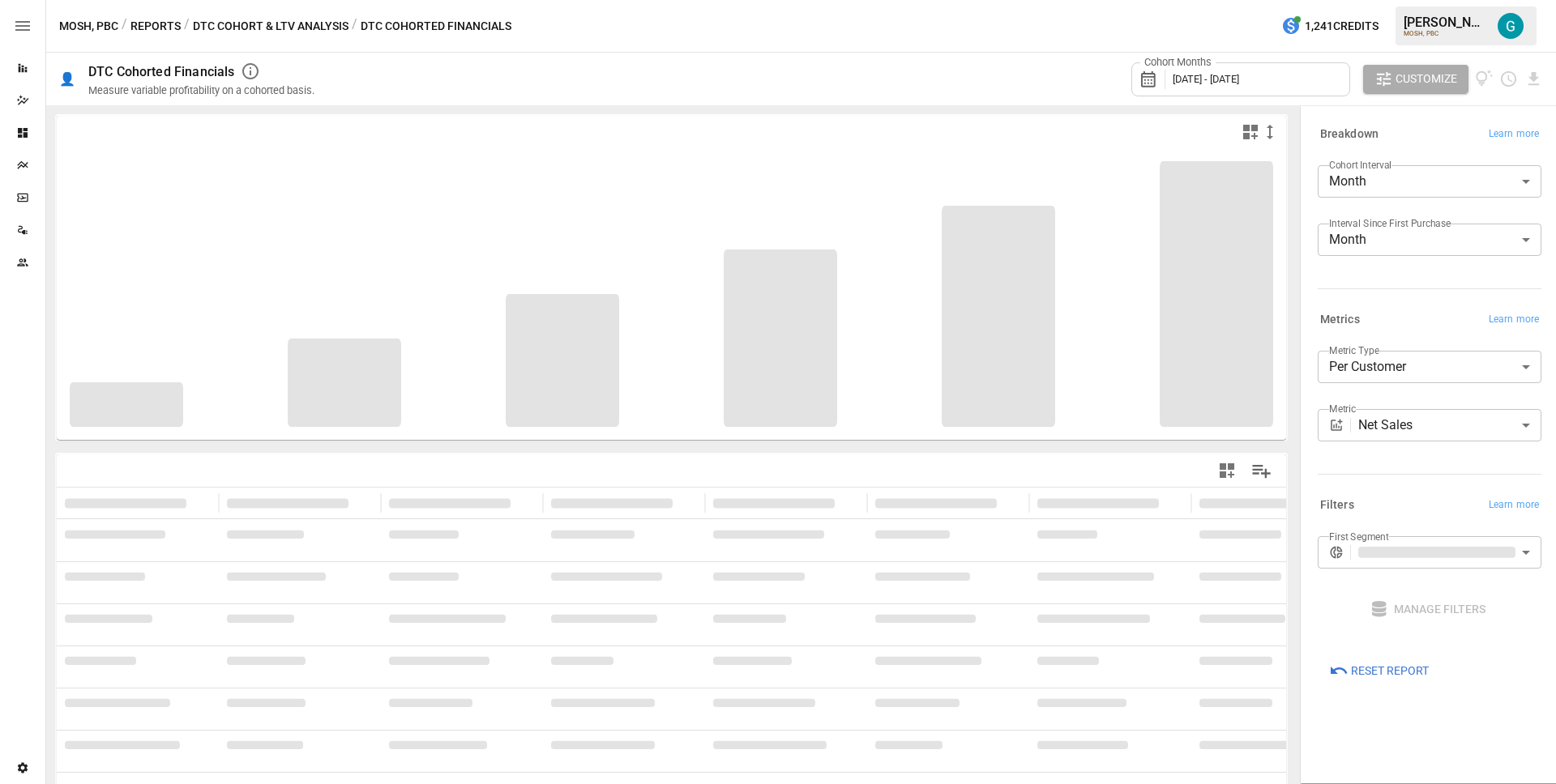
click at [1404, 0] on body "**********" at bounding box center [778, 0] width 1556 height 0
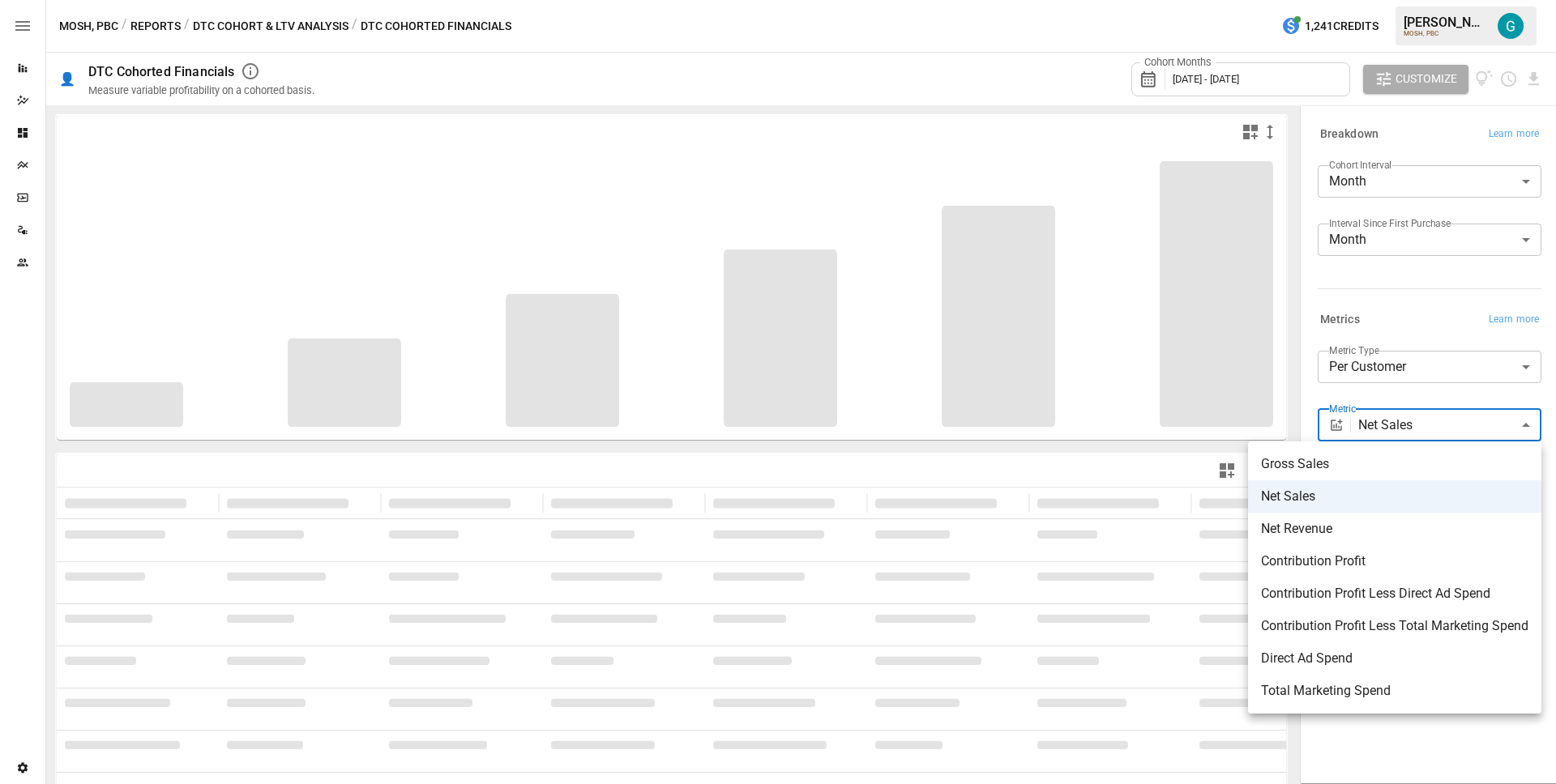
click at [1403, 337] on div at bounding box center [778, 392] width 1556 height 784
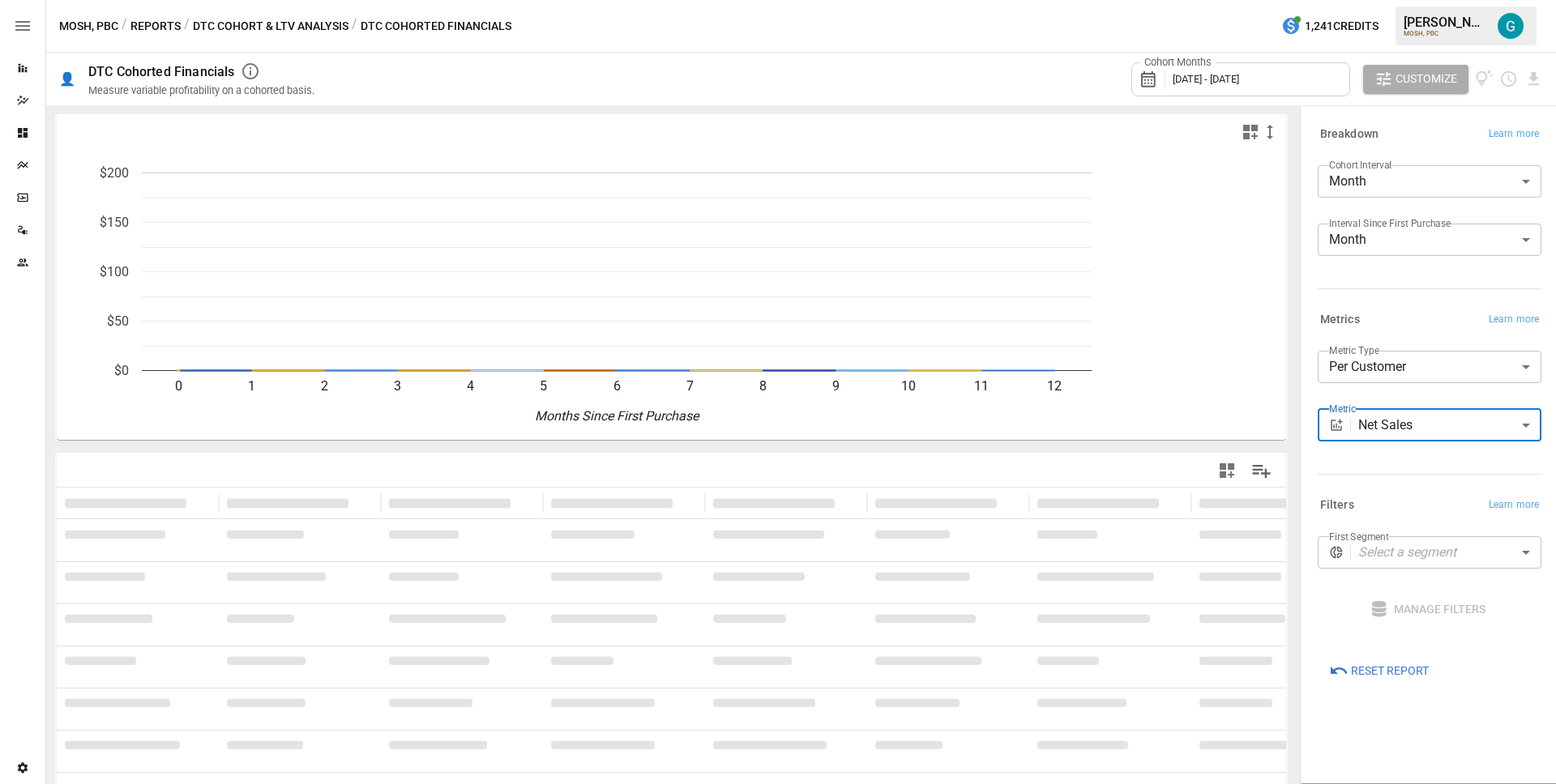
click at [260, 29] on button "DTC Cohort & LTV Analysis" at bounding box center [270, 27] width 156 height 20
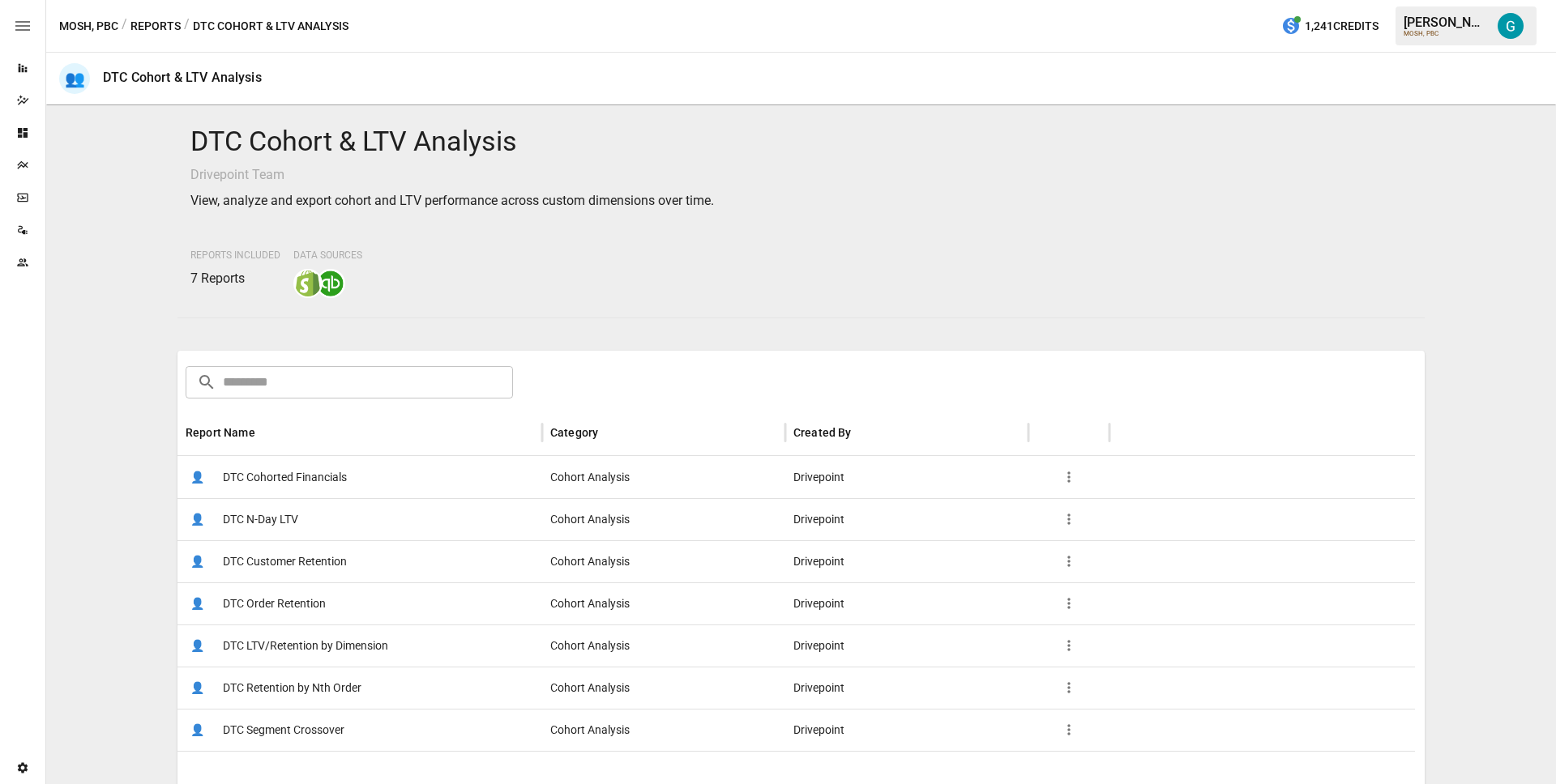
click at [172, 26] on button "Reports" at bounding box center [156, 27] width 51 height 20
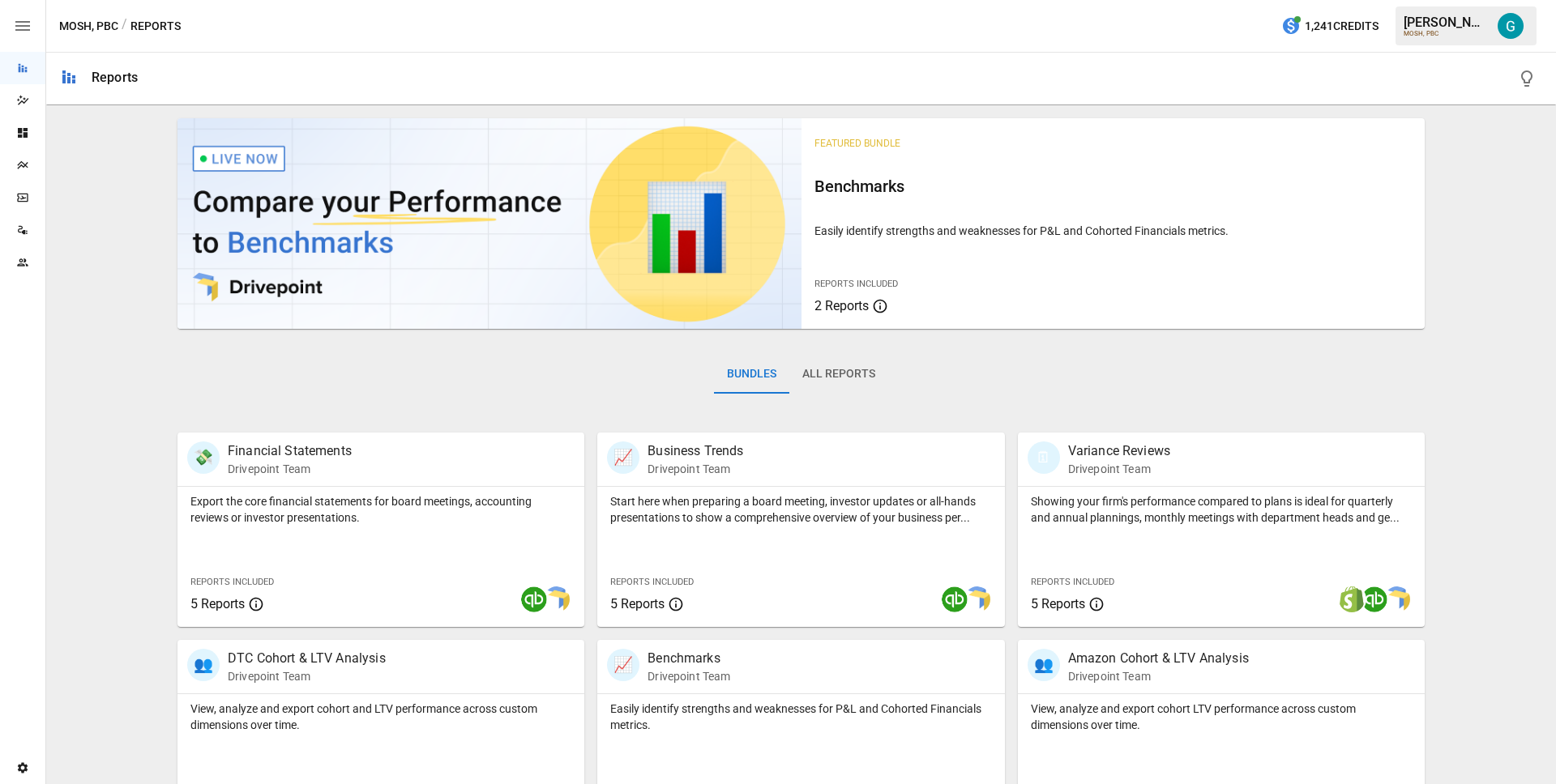
click at [336, 422] on div "💸 Financial Statements Drivepoint Team Export the core financial statements for…" at bounding box center [375, 523] width 420 height 207
click at [334, 506] on p "Export the core financial statements for board meetings, accounting reviews or …" at bounding box center [381, 509] width 381 height 32
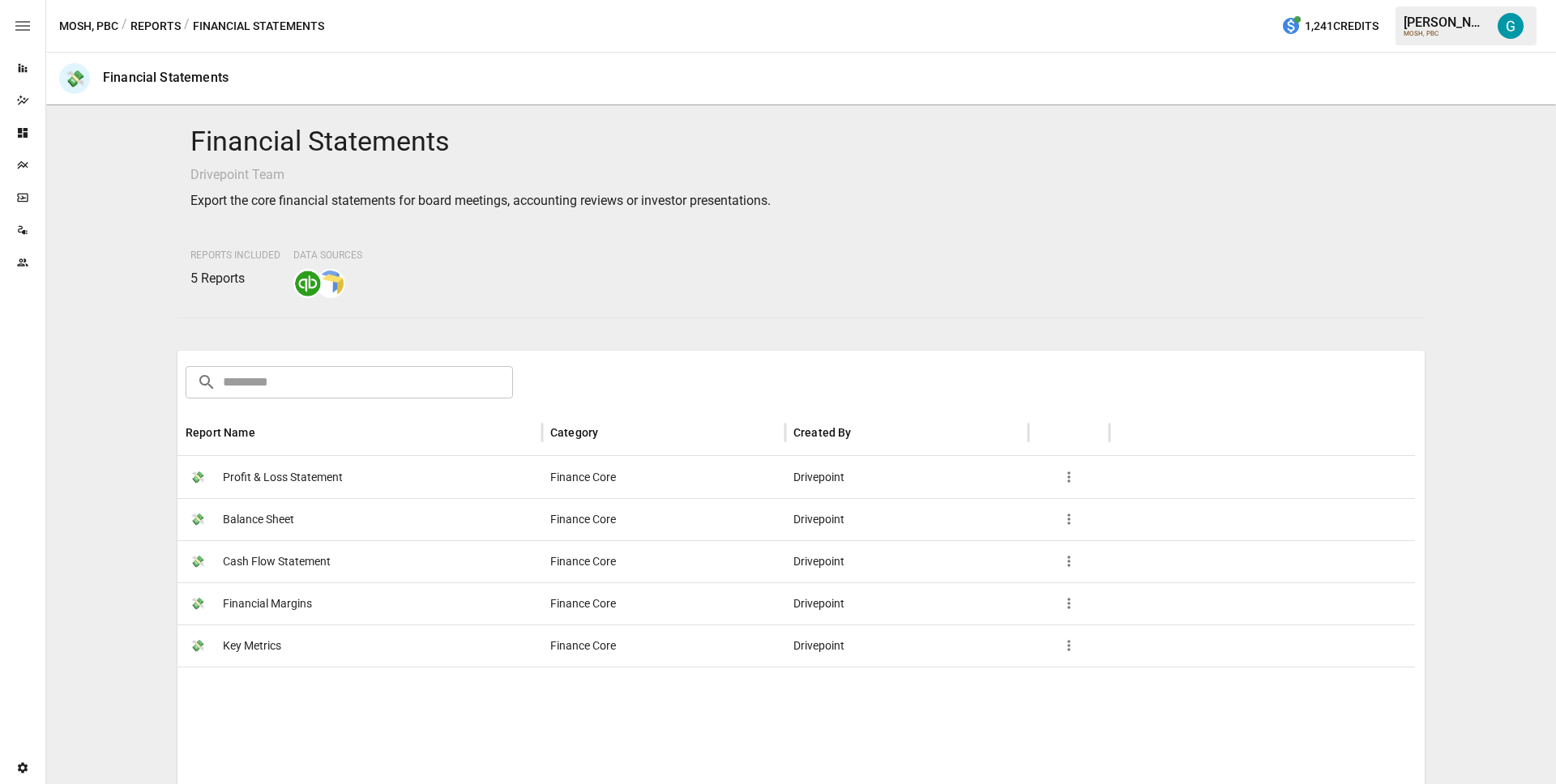
click at [327, 487] on span "Profit & Loss Statement" at bounding box center [283, 477] width 120 height 41
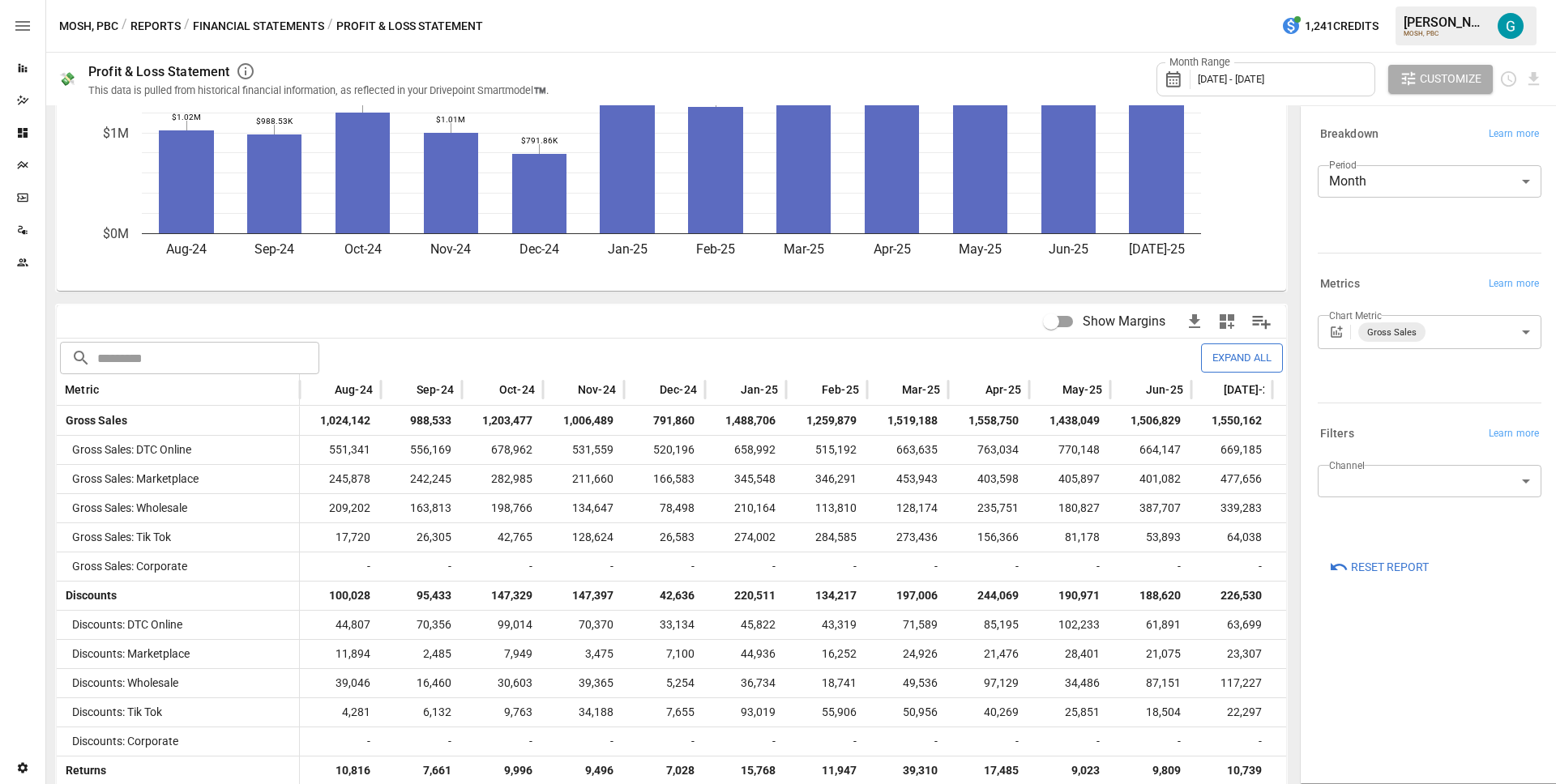
scroll to position [329, 0]
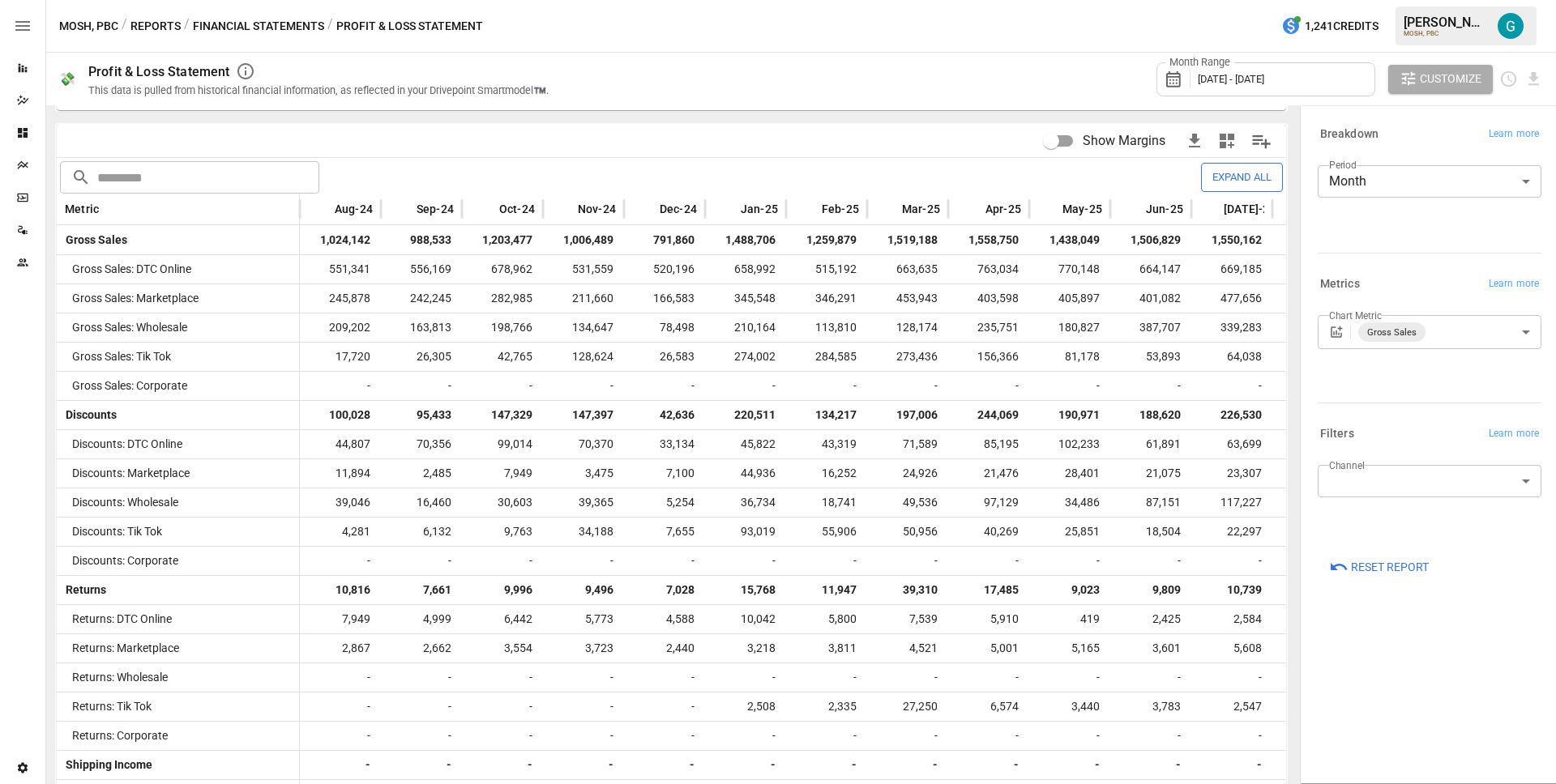
click at [1242, 171] on button "Expand All" at bounding box center [1241, 177] width 82 height 29
click at [1396, 570] on span "Reset Report" at bounding box center [1389, 568] width 77 height 20
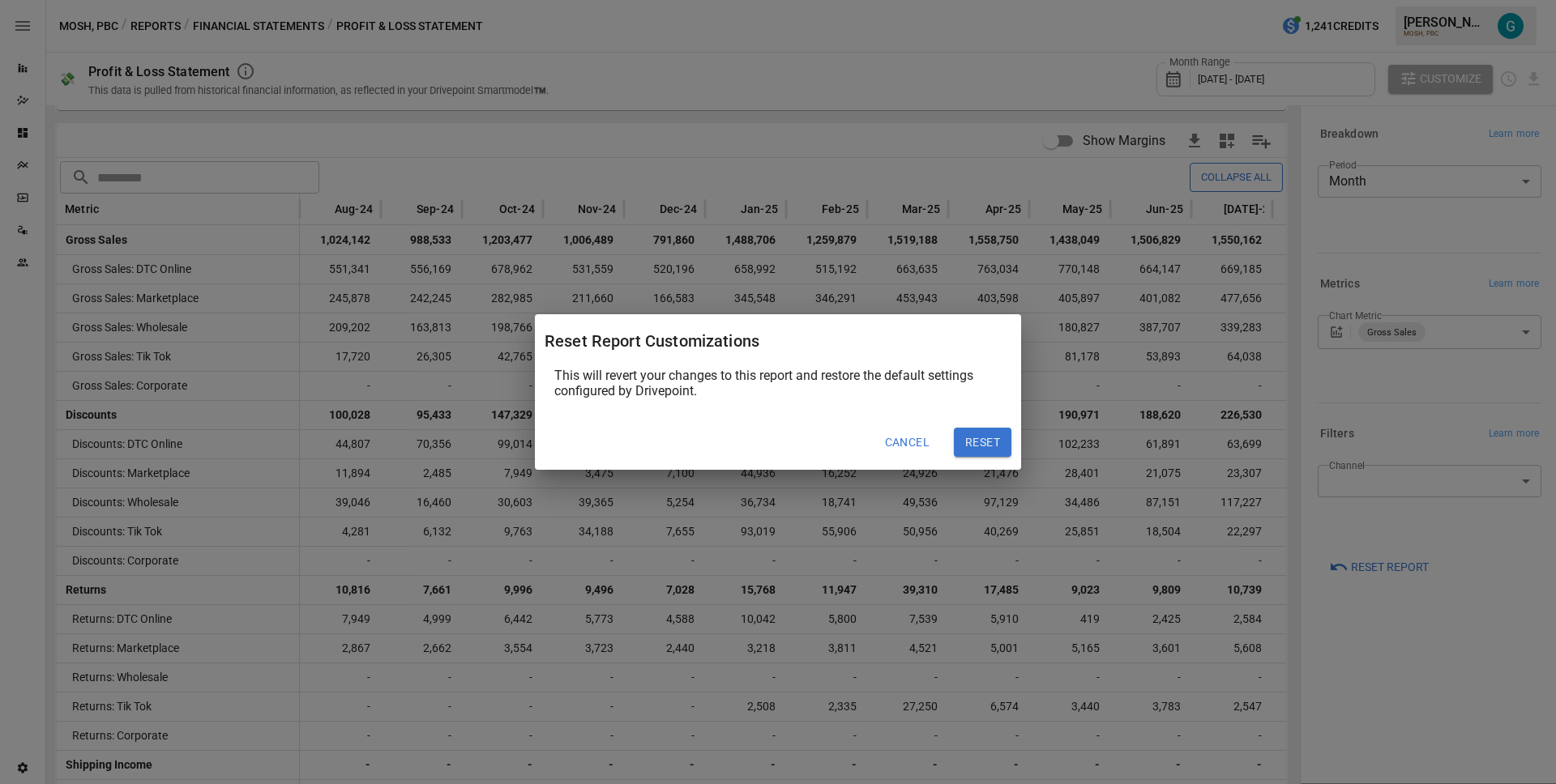
click at [976, 432] on button "Reset" at bounding box center [982, 443] width 57 height 29
